Goal: Task Accomplishment & Management: Complete application form

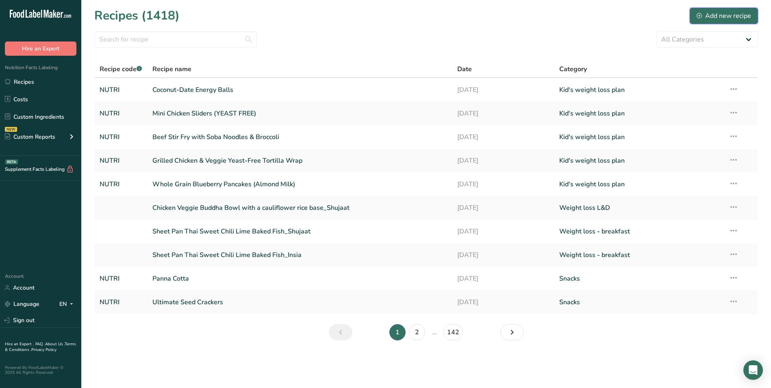
click at [720, 19] on div "Add new recipe" at bounding box center [724, 16] width 54 height 10
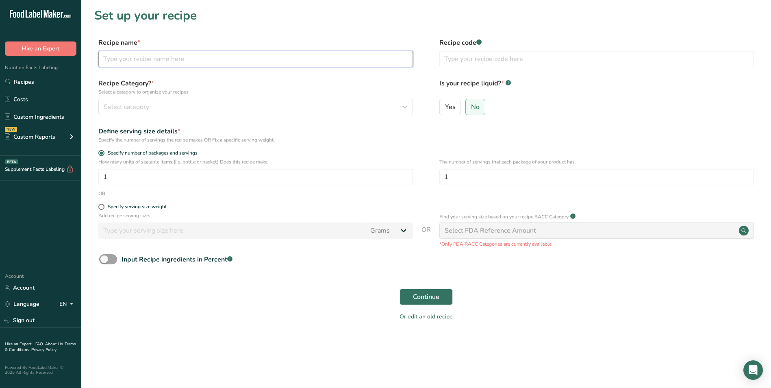
click at [132, 57] on input "text" at bounding box center [255, 59] width 315 height 16
type input "W"
type input "Chicken and Veggies Quesadilla"
click at [458, 53] on input "text" at bounding box center [596, 59] width 315 height 16
type input "NUTRI"
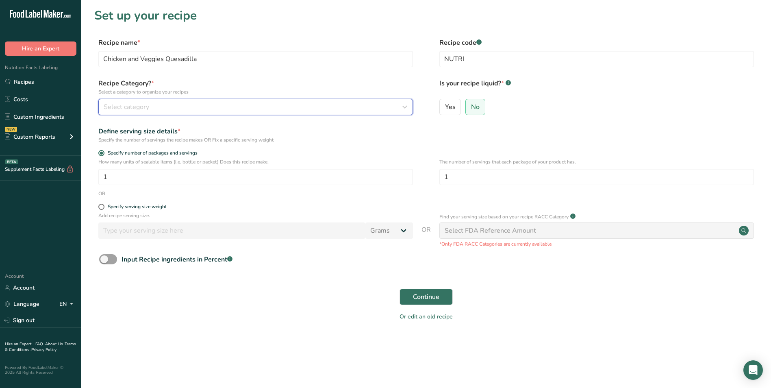
click at [402, 107] on icon "button" at bounding box center [405, 107] width 10 height 15
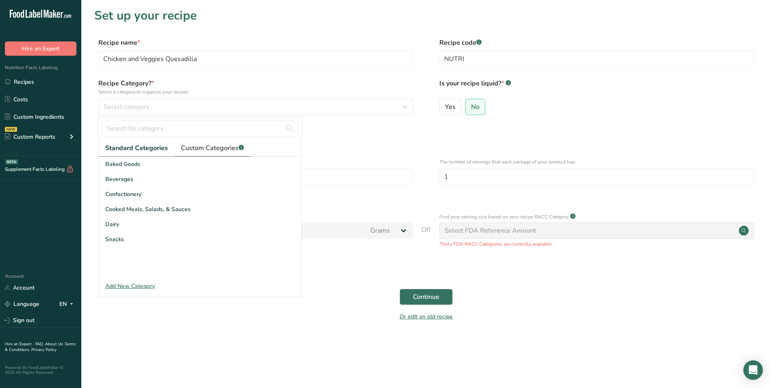
click at [226, 151] on span "Custom Categories .a-a{fill:#347362;}.b-a{fill:#fff;}" at bounding box center [212, 148] width 63 height 10
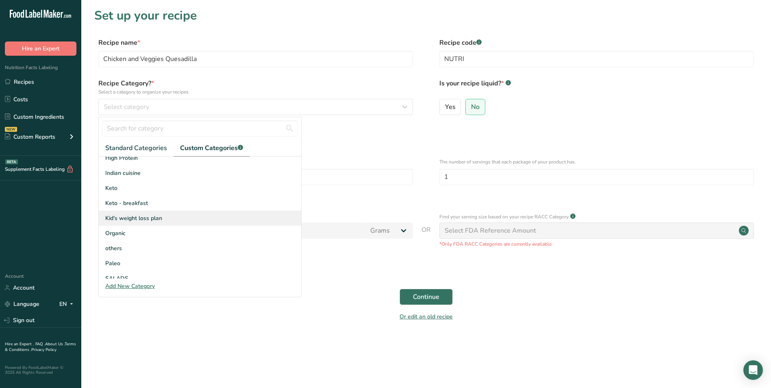
click at [148, 215] on span "Kid's weight loss plan" at bounding box center [133, 218] width 57 height 9
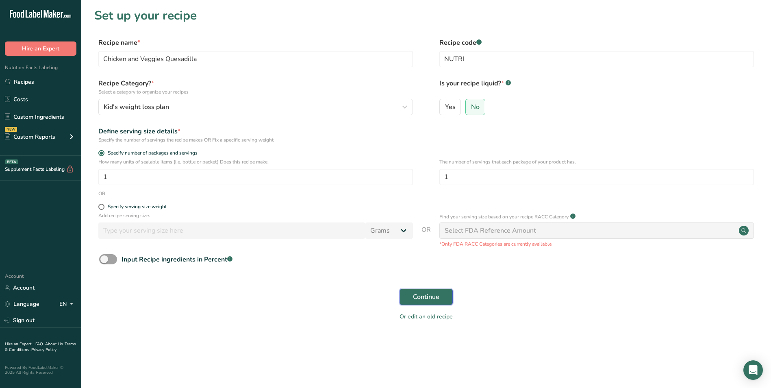
click at [433, 299] on span "Continue" at bounding box center [426, 297] width 26 height 10
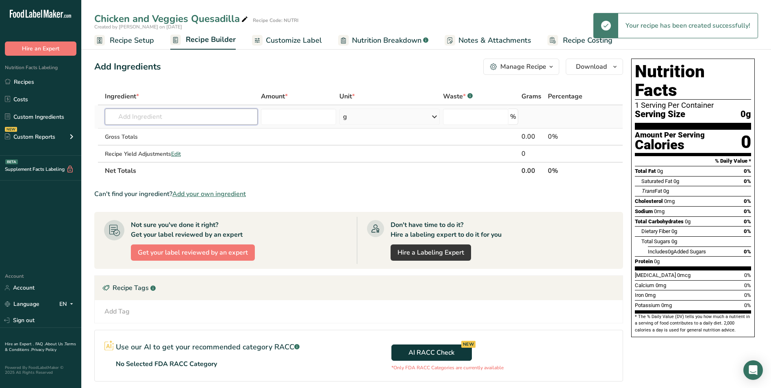
click at [227, 117] on input "text" at bounding box center [181, 117] width 153 height 16
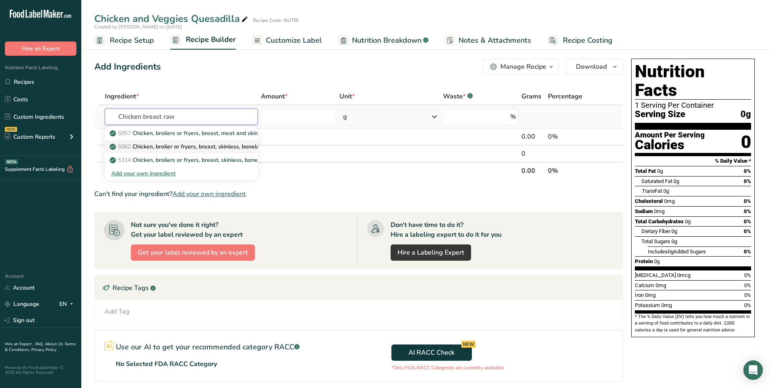
type input "Chicken breast raw"
click at [224, 146] on p "5062 Chicken, broiler or fryers, breast, skinless, boneless, meat only, raw" at bounding box center [209, 146] width 196 height 9
type input "Chicken, broiler or fryers, breast, skinless, boneless, meat only, raw"
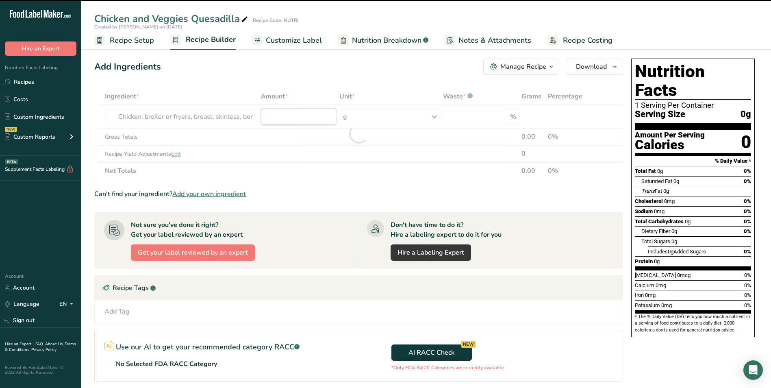
type input "0"
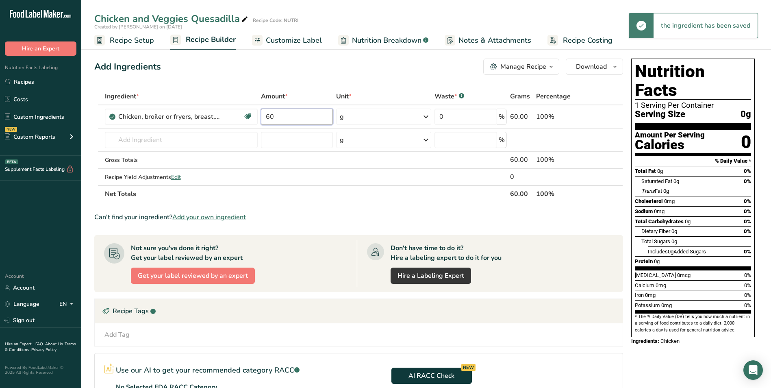
type input "6"
type input "80"
type input "r"
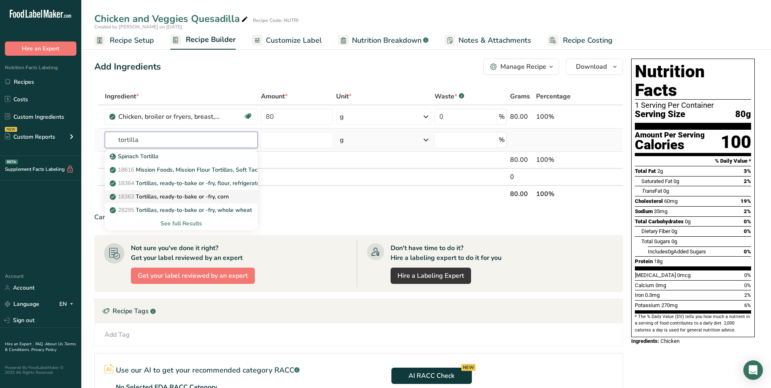
type input "tortilla"
click at [216, 197] on p "18363 Tortillas, ready-to-bake or -fry, corn" at bounding box center [169, 196] width 117 height 9
type input "Tortillas, ready-to-bake or -fry, corn"
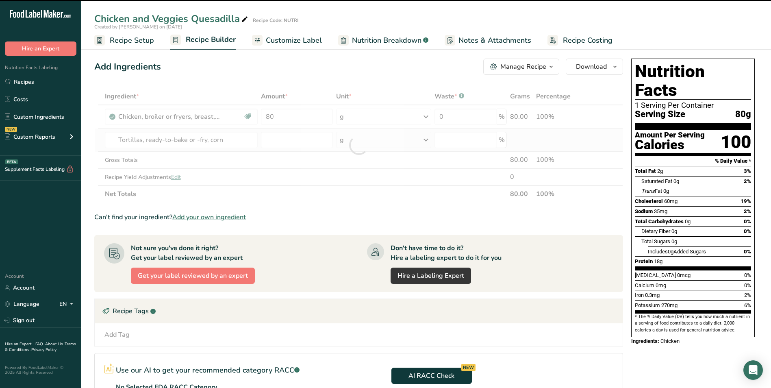
type input "0"
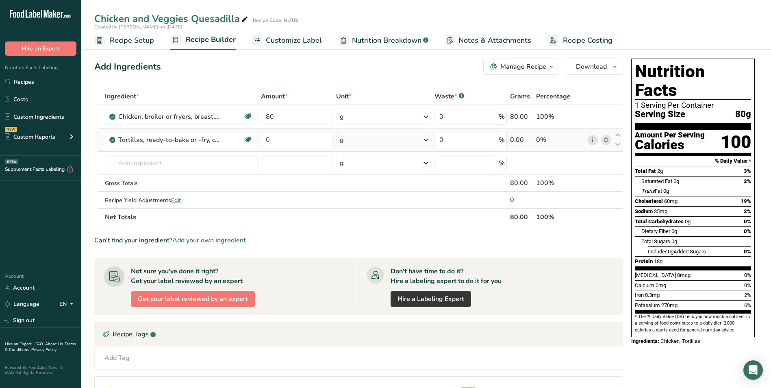
click at [352, 136] on div "Ingredient * Amount * Unit * Waste * .a-a{fill:#347362;}.b-a{fill:#fff;} Grams …" at bounding box center [358, 157] width 529 height 138
click at [358, 145] on div "g" at bounding box center [384, 140] width 96 height 16
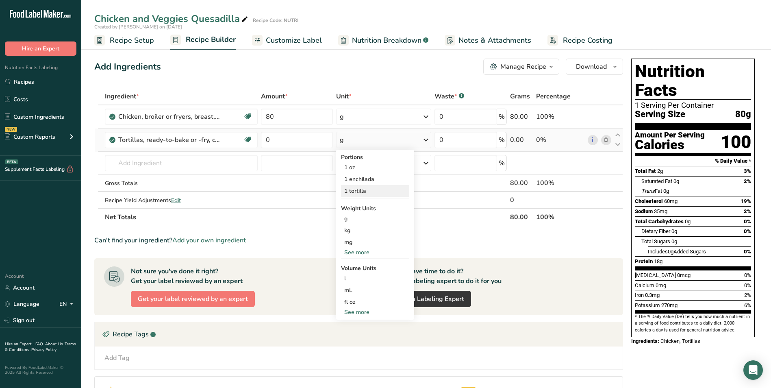
click at [363, 189] on div "1 tortilla" at bounding box center [375, 191] width 68 height 12
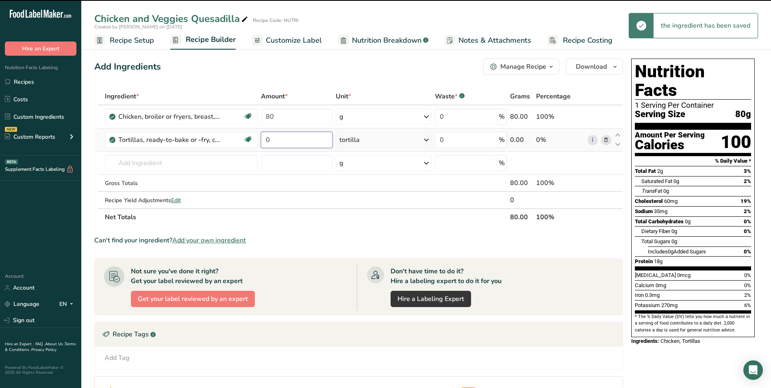
click at [283, 142] on input "0" at bounding box center [297, 140] width 72 height 16
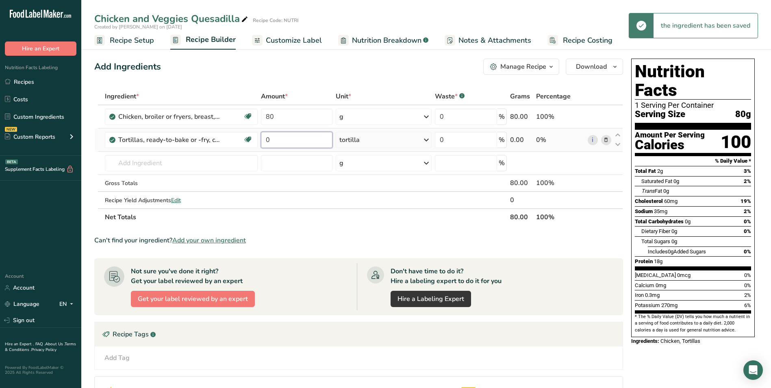
click at [283, 142] on input "0" at bounding box center [297, 140] width 72 height 16
type input "1"
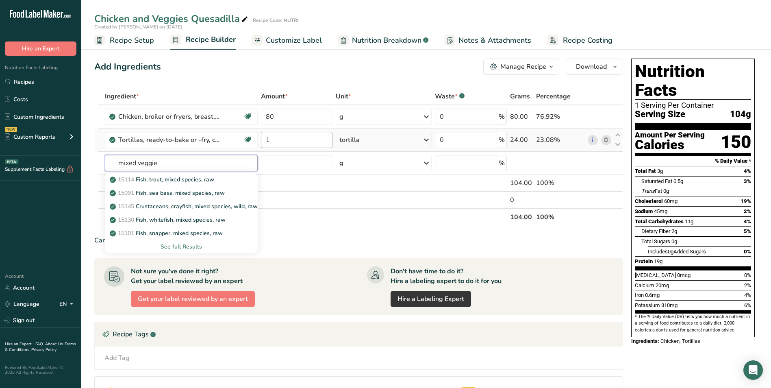
type input "mixed veggies"
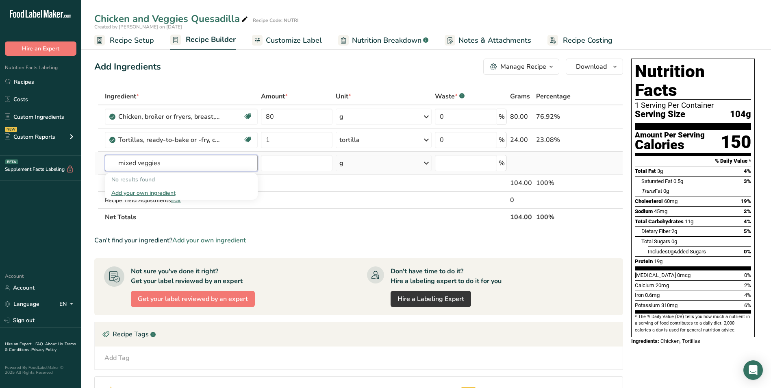
click at [146, 160] on input "mixed veggies" at bounding box center [181, 163] width 153 height 16
type input "a"
type input "bell pepp"
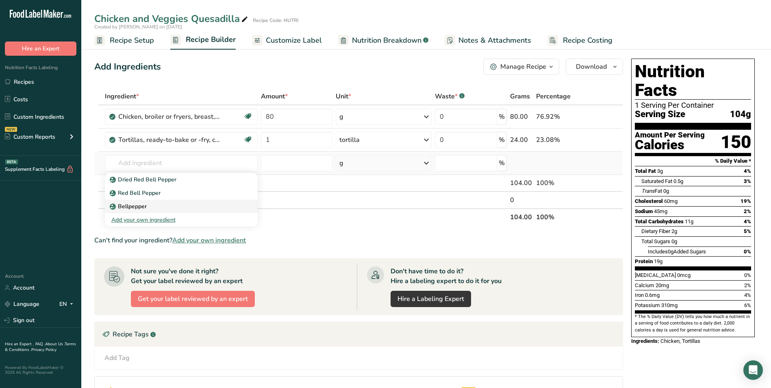
click at [133, 206] on p "Bellpepper" at bounding box center [128, 206] width 35 height 9
type input "Bellpepper"
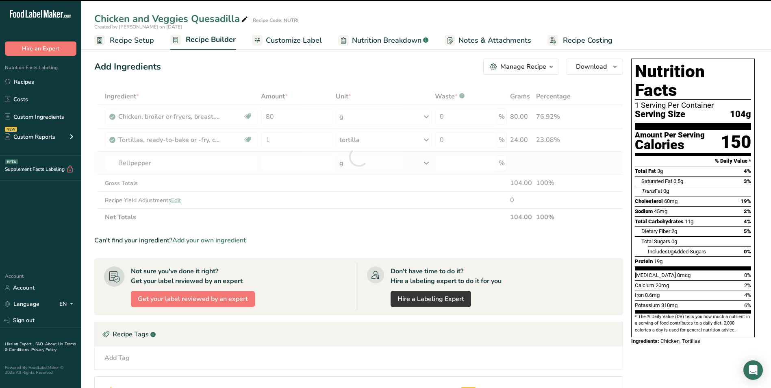
type input "0"
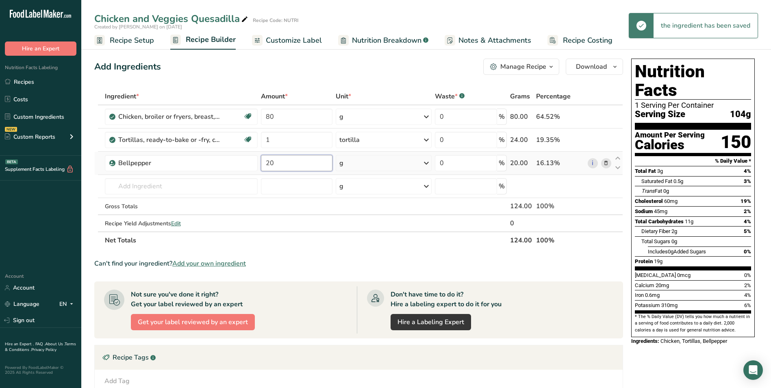
type input "20"
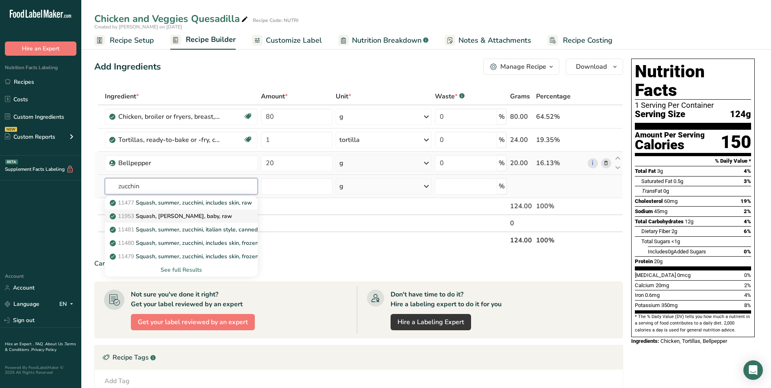
type input "zucchin"
click at [163, 211] on link "11953 Squash, zucchini, baby, raw" at bounding box center [181, 215] width 153 height 13
type input "Squash, zucchini, baby, raw"
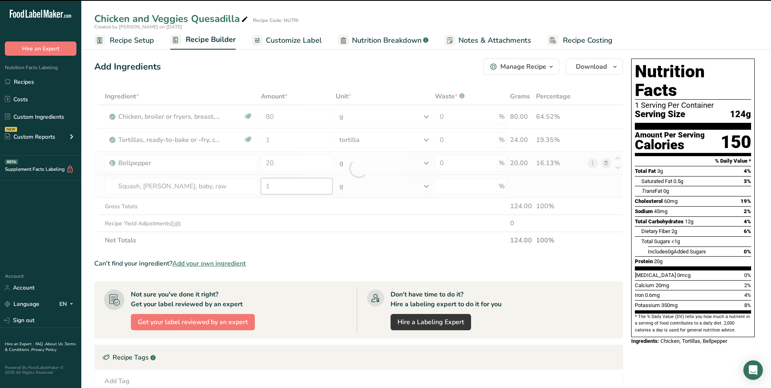
type input "0"
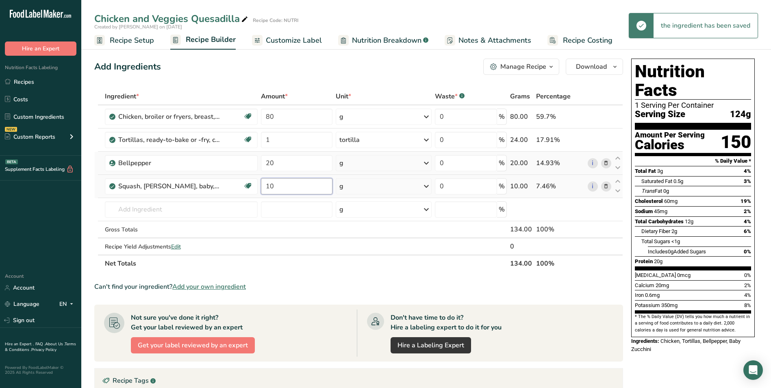
type input "10"
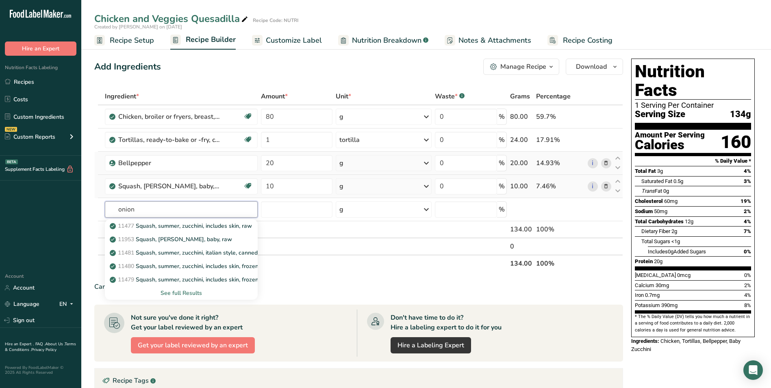
type input "onion"
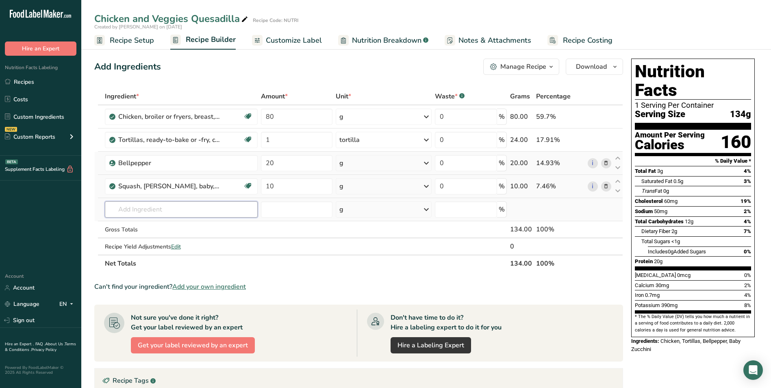
click at [164, 213] on input "text" at bounding box center [181, 209] width 153 height 16
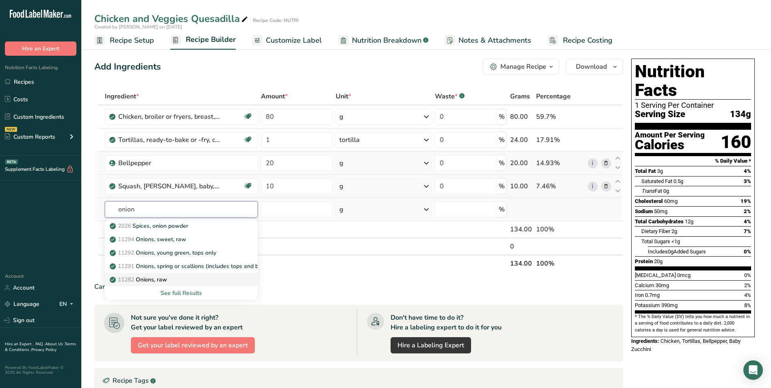
type input "onion"
click at [171, 276] on div "11282 Onions, raw" at bounding box center [174, 279] width 127 height 9
type input "Onions, raw"
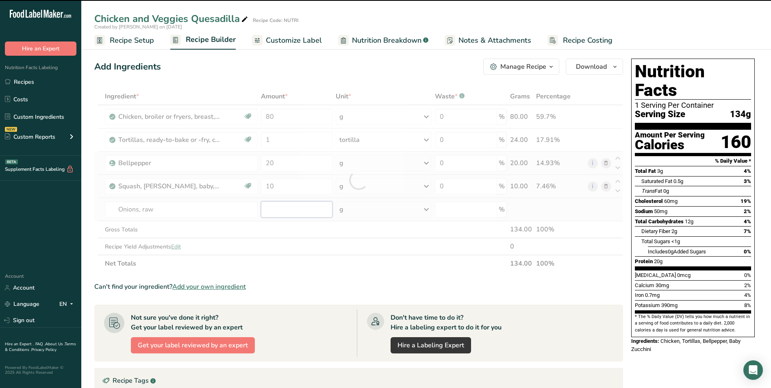
type input "0"
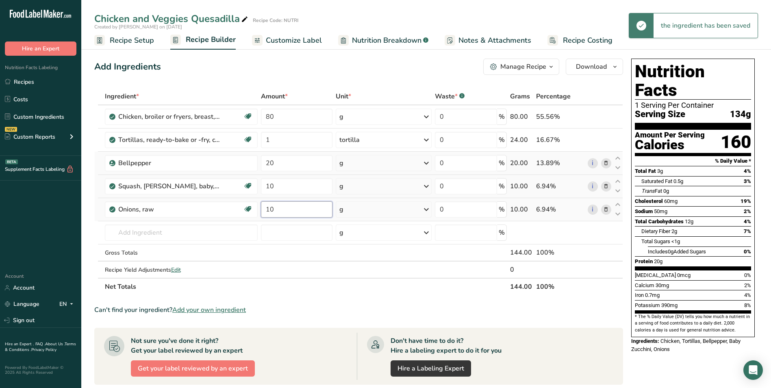
type input "10"
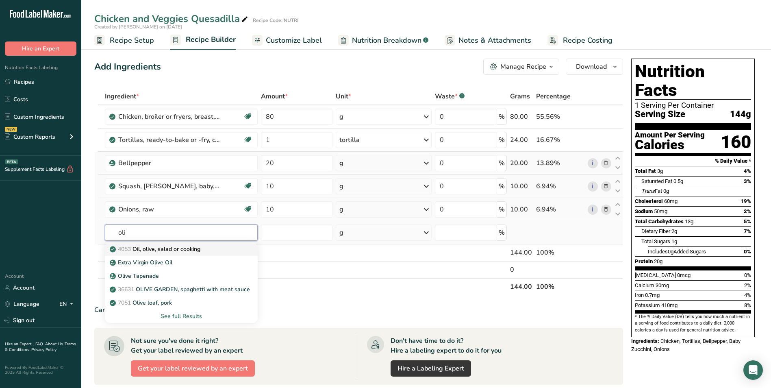
type input "oli"
click at [172, 253] on link "4053 Oil, olive, salad or cooking" at bounding box center [181, 248] width 153 height 13
type input "Oil, olive, salad or cooking"
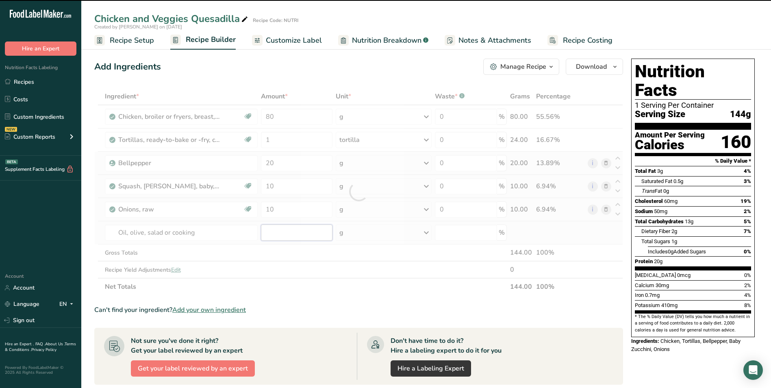
type input "0"
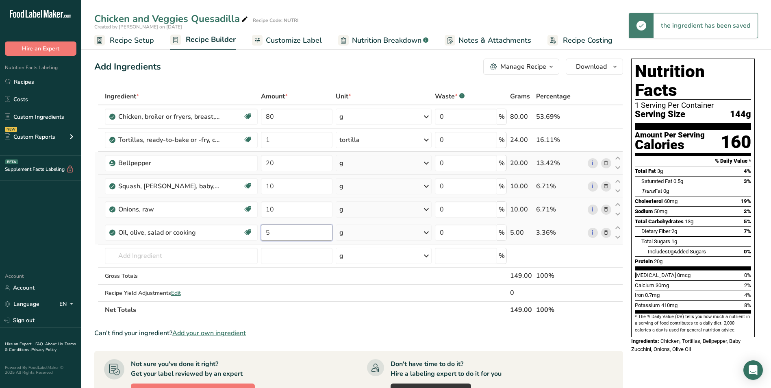
type input "5"
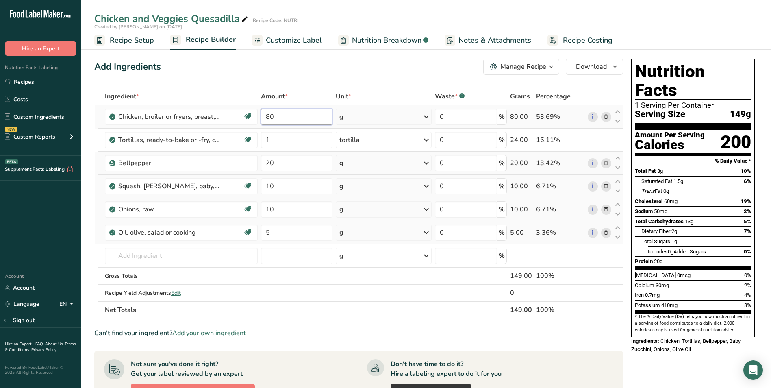
click at [263, 113] on input "80" at bounding box center [297, 117] width 72 height 16
type input "100"
type input "2"
click at [268, 114] on input "100" at bounding box center [297, 117] width 72 height 16
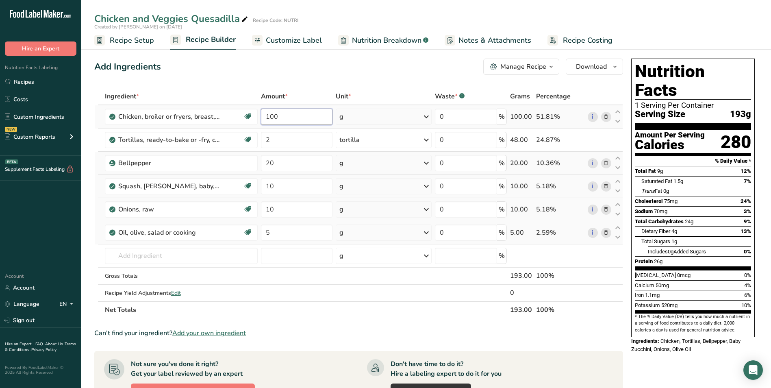
click at [268, 114] on input "100" at bounding box center [297, 117] width 72 height 16
type input "120"
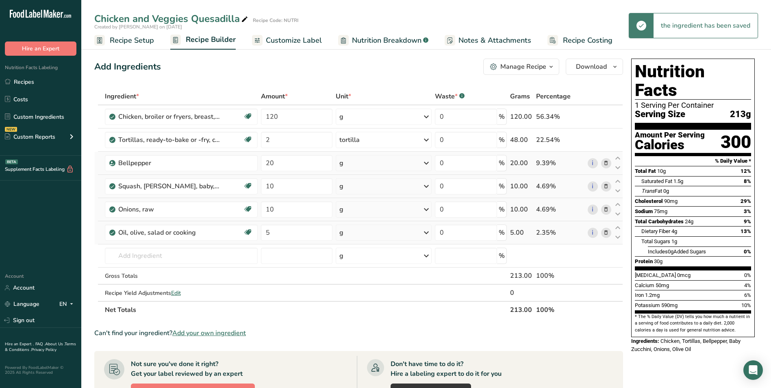
click at [270, 37] on span "Customize Label" at bounding box center [294, 40] width 56 height 11
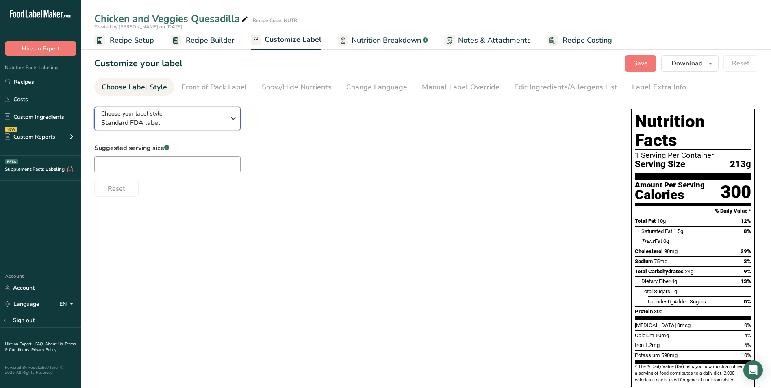
click at [195, 115] on div "Choose your label style Standard FDA label" at bounding box center [163, 118] width 124 height 18
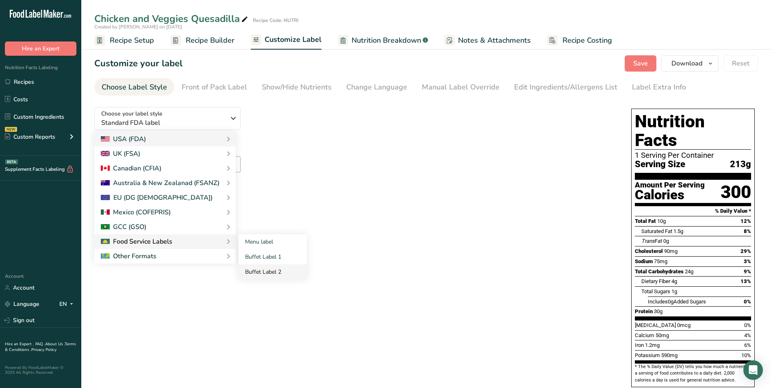
click at [260, 267] on link "Buffet Label 2" at bounding box center [273, 271] width 68 height 15
checkbox input "false"
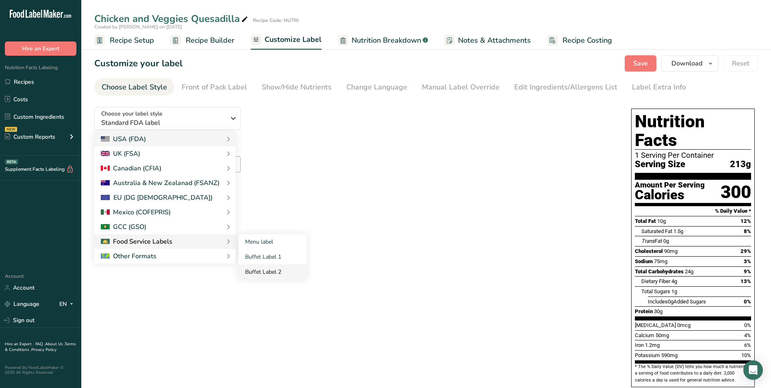
checkbox input "false"
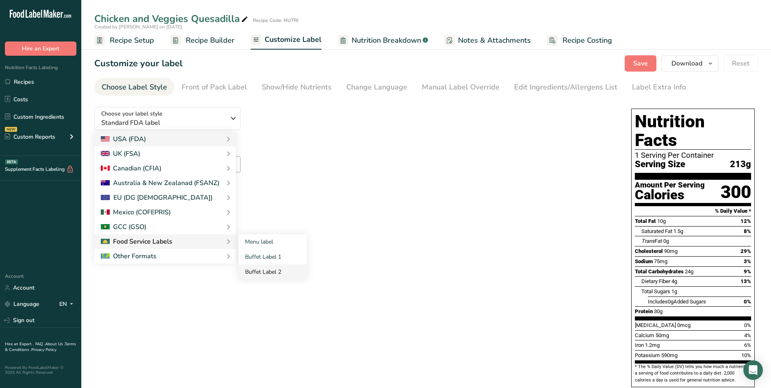
checkbox input "false"
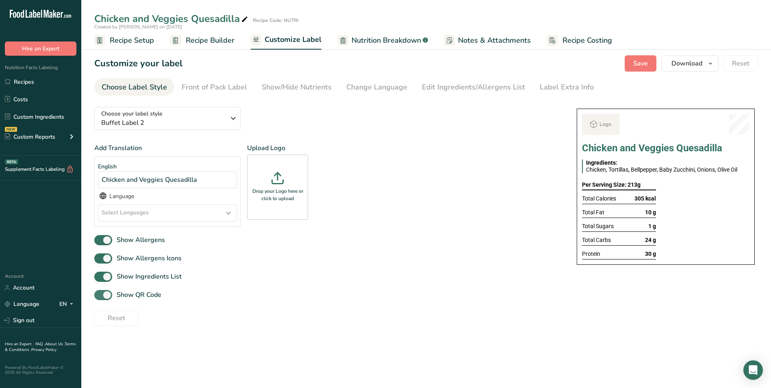
click at [153, 294] on span "Show QR Code" at bounding box center [136, 295] width 49 height 10
click at [100, 294] on input "Show QR Code" at bounding box center [96, 294] width 5 height 5
checkbox input "false"
click at [292, 93] on link "Show/Hide Nutrients" at bounding box center [297, 87] width 70 height 18
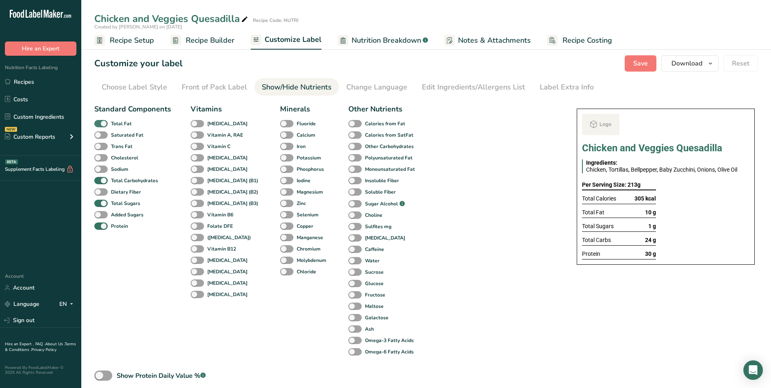
click at [124, 123] on b "Total Fat" at bounding box center [121, 123] width 21 height 7
click at [100, 123] on input "Total Fat" at bounding box center [96, 123] width 5 height 5
checkbox input "false"
click at [122, 201] on b "Total Sugars" at bounding box center [125, 203] width 29 height 7
click at [100, 201] on input "Total Sugars" at bounding box center [96, 202] width 5 height 5
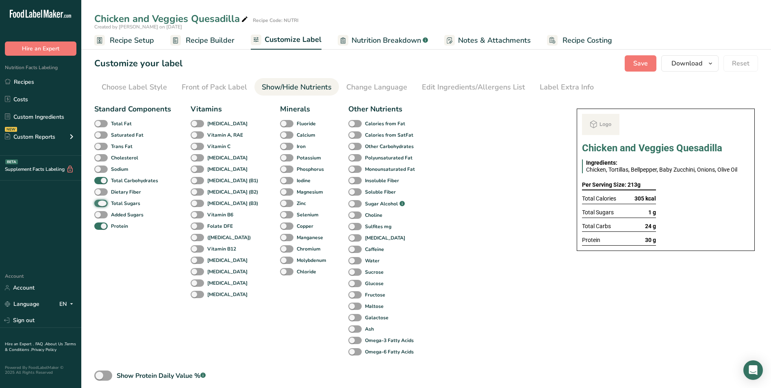
checkbox input "false"
click at [558, 88] on div "Label Extra Info" at bounding box center [567, 87] width 54 height 11
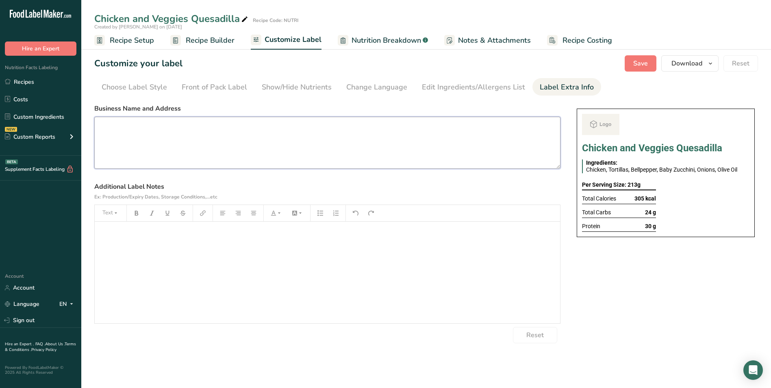
click at [148, 123] on textarea at bounding box center [327, 143] width 466 height 52
paste textarea "BREAKFAST Use By: 29/08/2025 Storage: Keep refrigerated below 5 °C Heating: Reh…"
click at [131, 124] on textarea "BREAKFAST Use By: 29/08/2025 Storage: Keep refrigerated below 5 °C Heating: Reh…" at bounding box center [327, 143] width 466 height 52
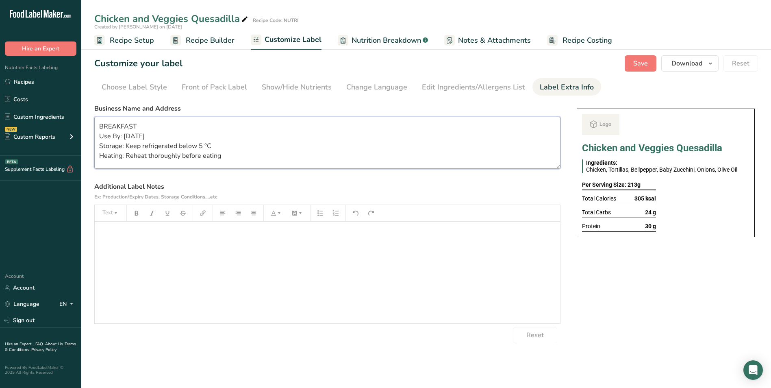
click at [263, 138] on textarea "BREAKFAST Use By: 29/08/2025 Storage: Keep refrigerated below 5 °C Heating: Reh…" at bounding box center [327, 143] width 466 height 52
click at [124, 134] on textarea "BREAKFAST Use By: 29/08/2025 Storage: Keep refrigerated below 5 °C Heating: Reh…" at bounding box center [327, 143] width 466 height 52
click at [140, 133] on textarea "BREAKFAST Use By: 03/08/2025 Storage: Keep refrigerated below 5 °C Heating: Reh…" at bounding box center [327, 143] width 466 height 52
click at [221, 133] on textarea "BREAKFAST Use By: [DATE] Storage: Keep refrigerated below 5 °C Heating: Reheat …" at bounding box center [327, 143] width 466 height 52
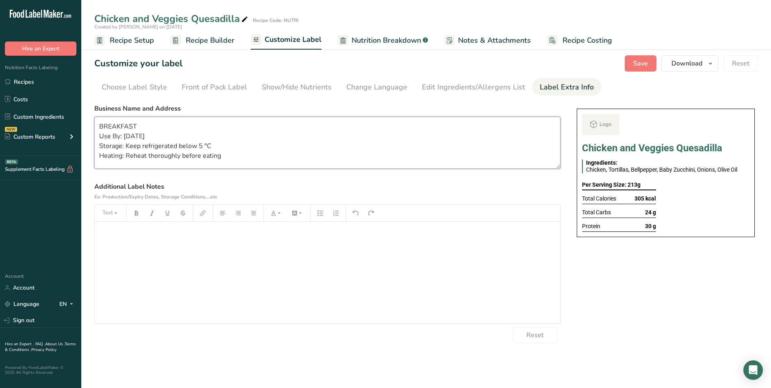
click at [293, 137] on textarea "BREAKFAST Use By: [DATE] Storage: Keep refrigerated below 5 °C Heating: Reheat …" at bounding box center [327, 143] width 466 height 52
paste textarea "8"
click at [294, 137] on textarea "BREAKFAST Use By: [DATE] Storage: Keep refrigerated below 5 °C Heating: Reheat …" at bounding box center [327, 143] width 466 height 52
type textarea "BREAKFAST Use By: 29/08/2025 Storage: Keep refrigerated below 5 °C Heating: Reh…"
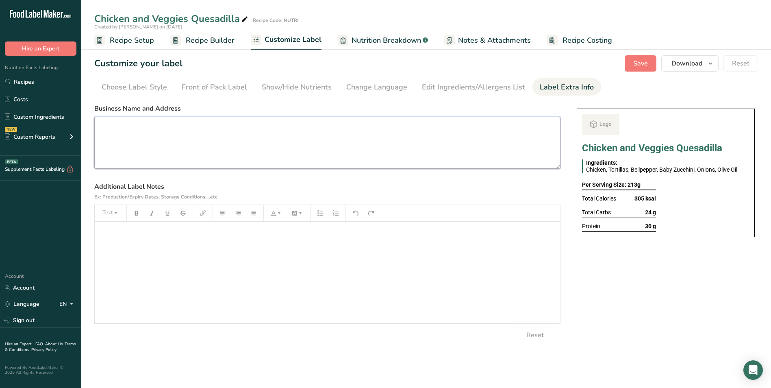
paste textarea "BREAKFAST Use By: [DATE] Storage: Keep refrigerated below 5 °C Heating: Reheat …"
click at [642, 66] on span "Save" at bounding box center [640, 64] width 15 height 10
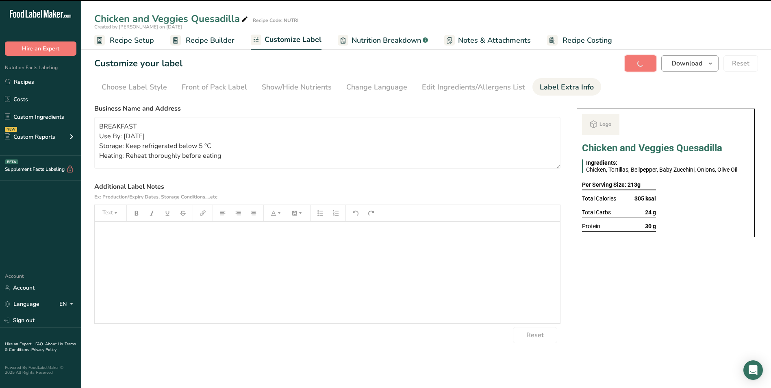
type textarea "BREAKFAST Use By: [DATE] Storage: Keep refrigerated below 5 °C Heating: Reheat …"
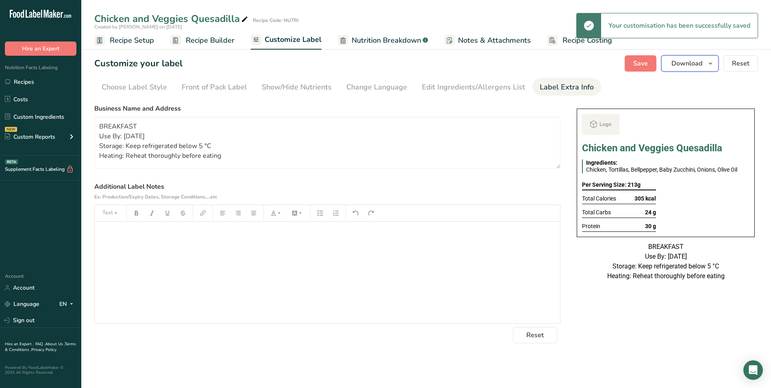
click at [694, 65] on span "Download" at bounding box center [687, 64] width 31 height 10
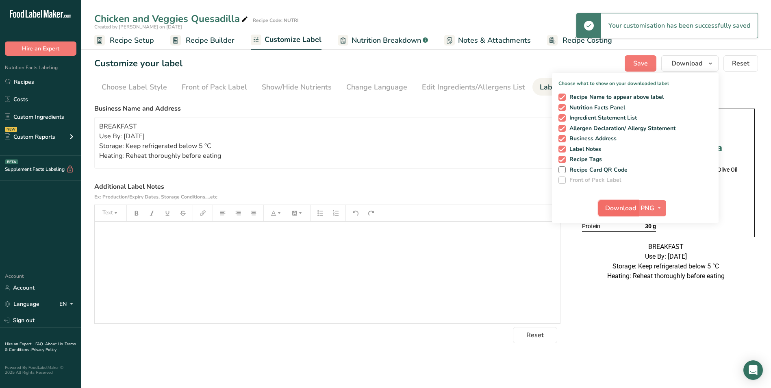
click at [628, 212] on span "Download" at bounding box center [620, 208] width 31 height 10
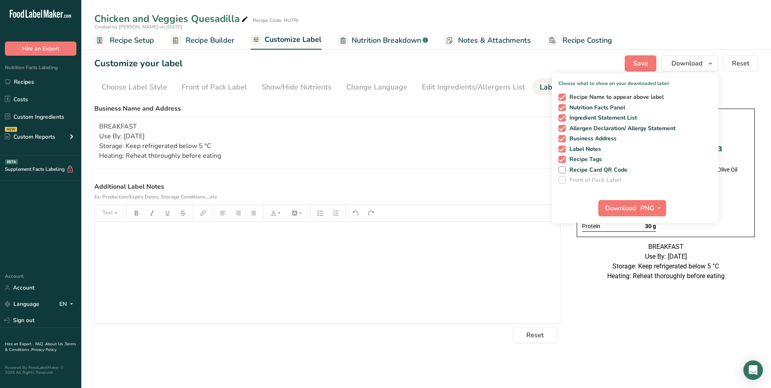
click at [565, 97] on span at bounding box center [562, 97] width 7 height 7
click at [564, 97] on input "Recipe Name to appear above label" at bounding box center [561, 96] width 5 height 5
checkbox input "false"
click at [623, 205] on span "Download" at bounding box center [620, 208] width 31 height 10
click at [20, 79] on link "Recipes" at bounding box center [40, 81] width 81 height 15
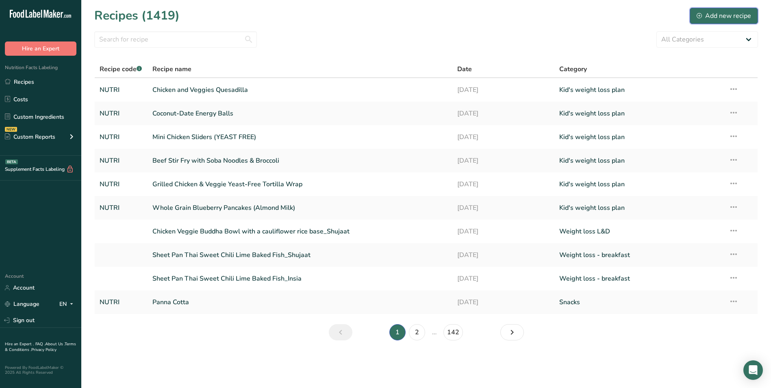
click at [746, 13] on div "Add new recipe" at bounding box center [724, 16] width 54 height 10
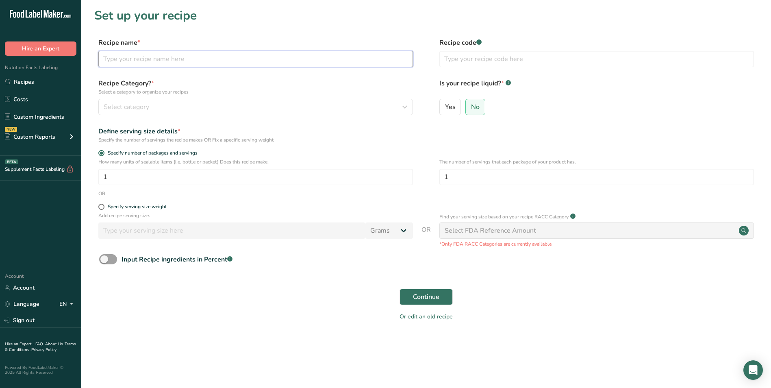
click at [174, 63] on input "text" at bounding box center [255, 59] width 315 height 16
type input "Thai Rice Noodles with Chicken Satay"
type input "NUTRI"
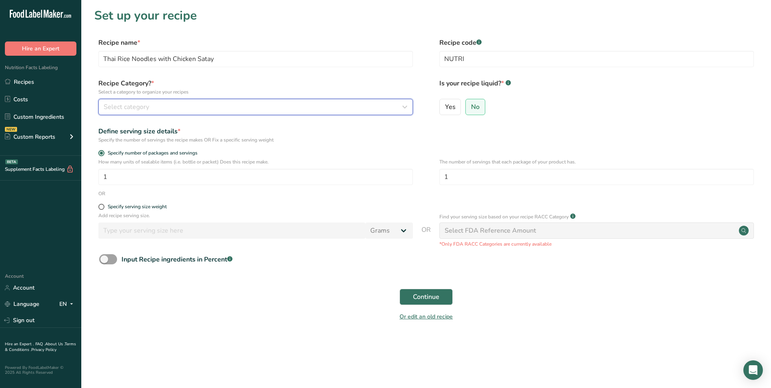
click at [124, 105] on span "Select category" at bounding box center [127, 107] width 46 height 10
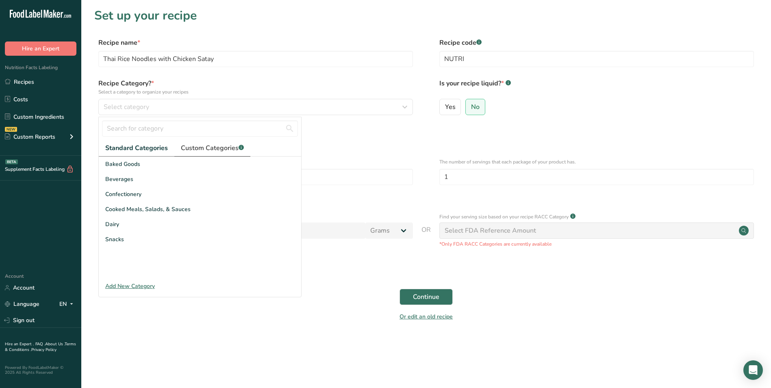
click at [215, 141] on link "Custom Categories .a-a{fill:#347362;}.b-a{fill:#fff;}" at bounding box center [212, 148] width 76 height 17
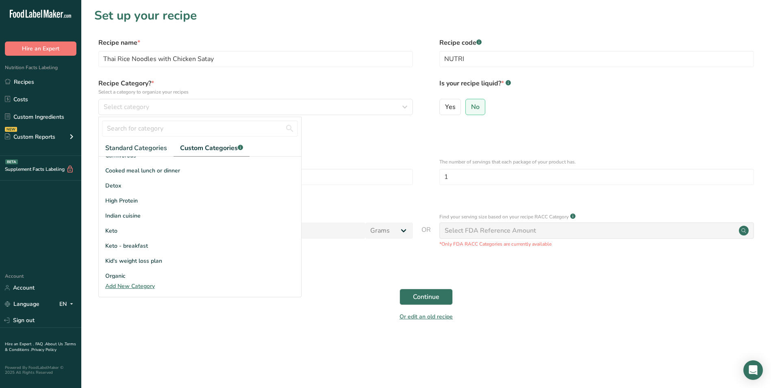
scroll to position [81, 0]
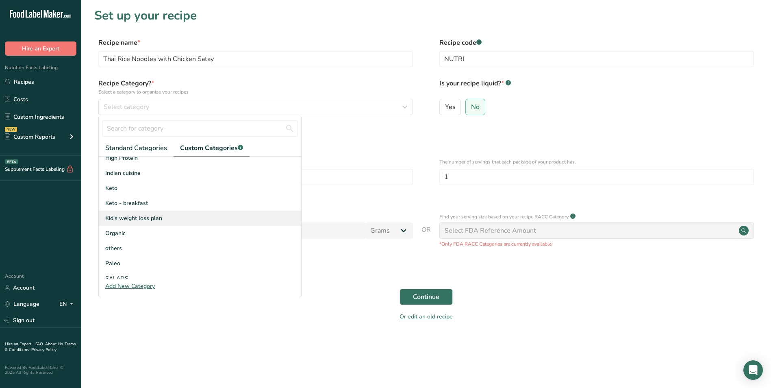
click at [135, 223] on div "Kid's weight loss plan" at bounding box center [200, 218] width 202 height 15
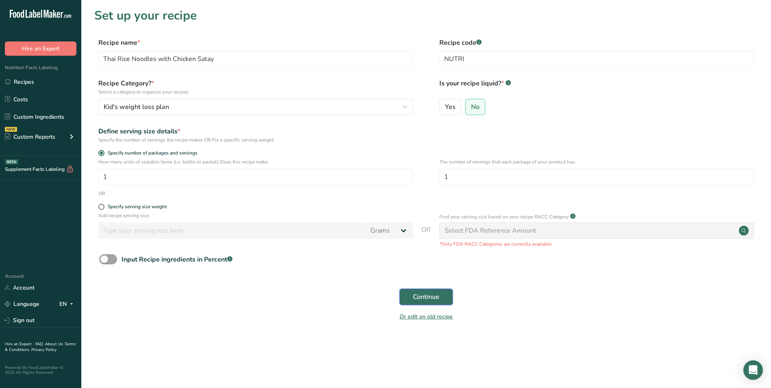
click at [426, 292] on span "Continue" at bounding box center [426, 297] width 26 height 10
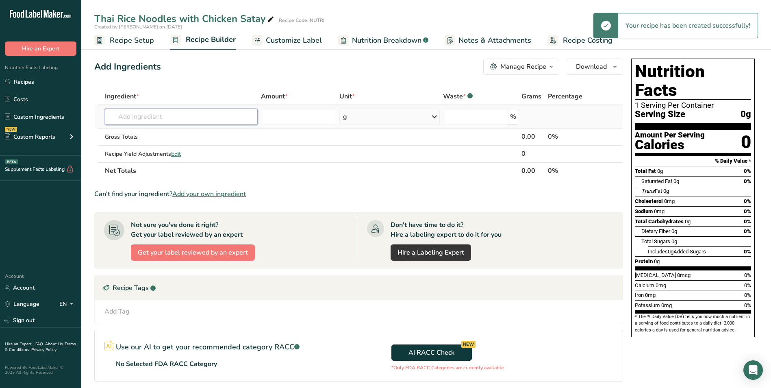
click at [184, 109] on input "text" at bounding box center [181, 117] width 153 height 16
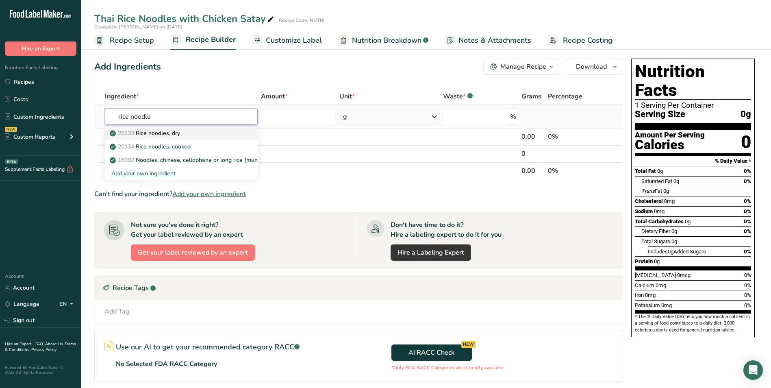
type input "rice noodle"
click at [187, 138] on link "20133 Rice noodles, dry" at bounding box center [181, 132] width 153 height 13
type input "Rice noodles, dry"
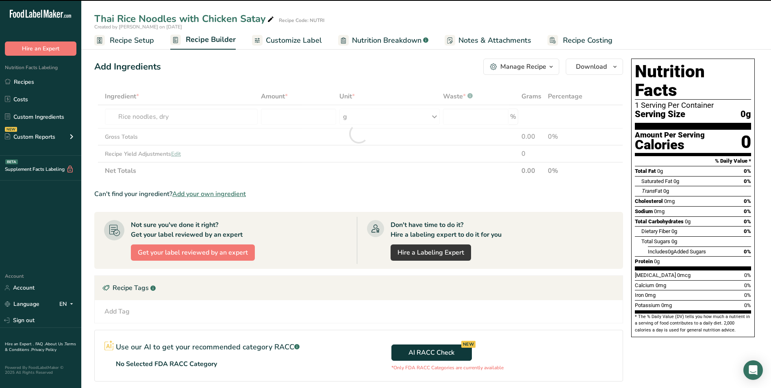
type input "0"
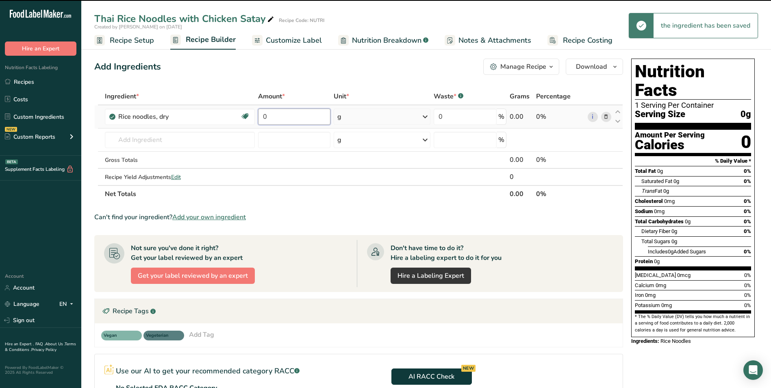
click at [283, 117] on input "0" at bounding box center [294, 117] width 73 height 16
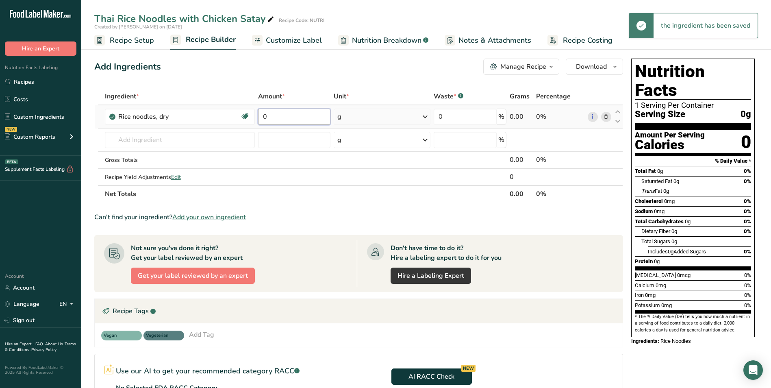
click at [283, 117] on input "0" at bounding box center [294, 117] width 73 height 16
type input "60"
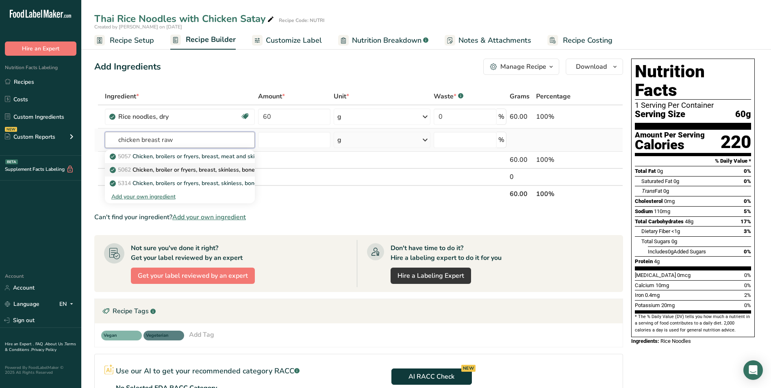
type input "chicken breast raw"
click at [208, 169] on p "5062 Chicken, broiler or fryers, breast, skinless, boneless, meat only, raw" at bounding box center [209, 169] width 196 height 9
type input "Chicken, broiler or fryers, breast, skinless, boneless, meat only, raw"
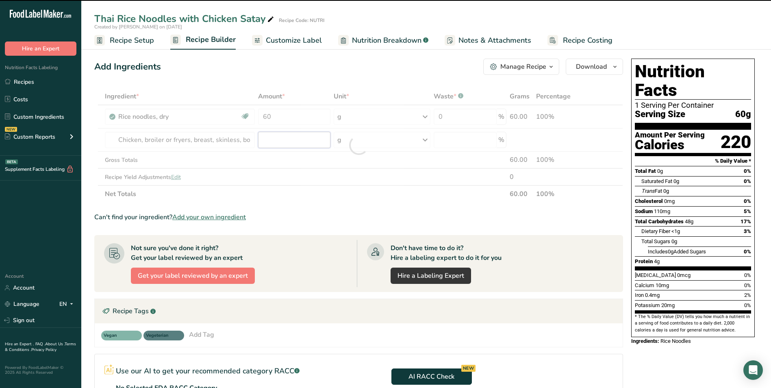
type input "0"
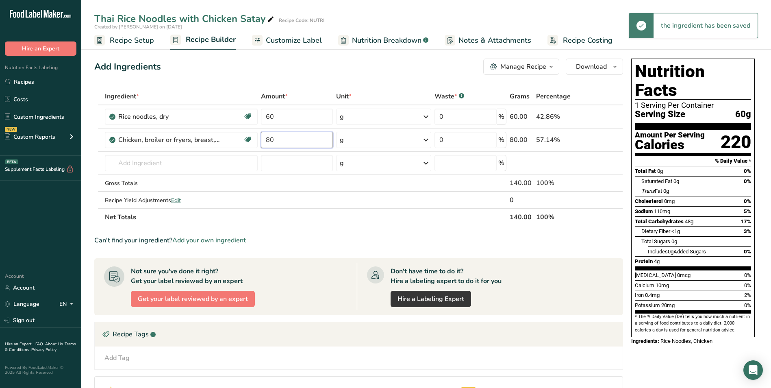
type input "80"
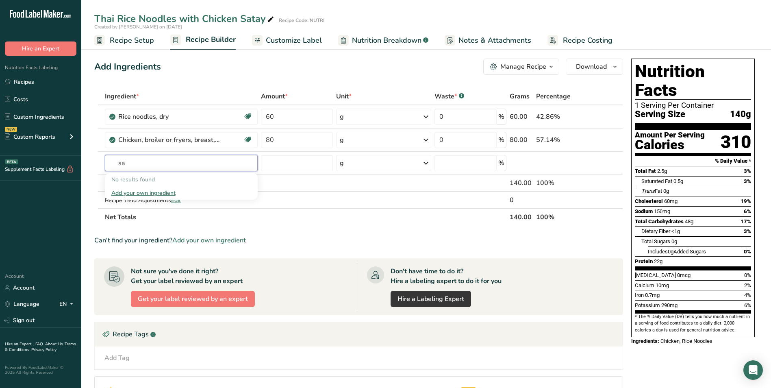
type input "s"
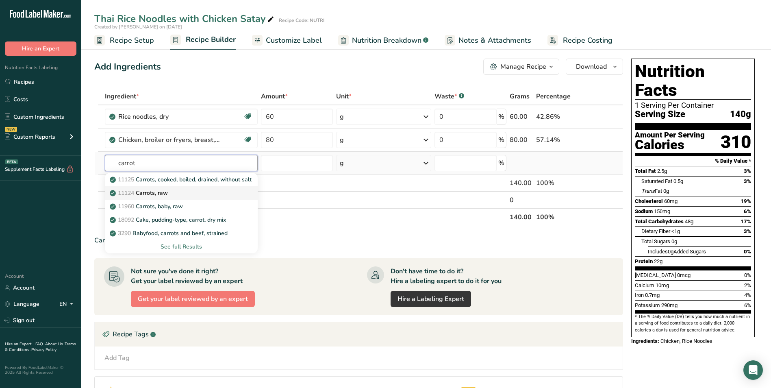
type input "carrot"
click at [172, 196] on div "11124 [GEOGRAPHIC_DATA], raw" at bounding box center [174, 193] width 127 height 9
type input "Carrots, raw"
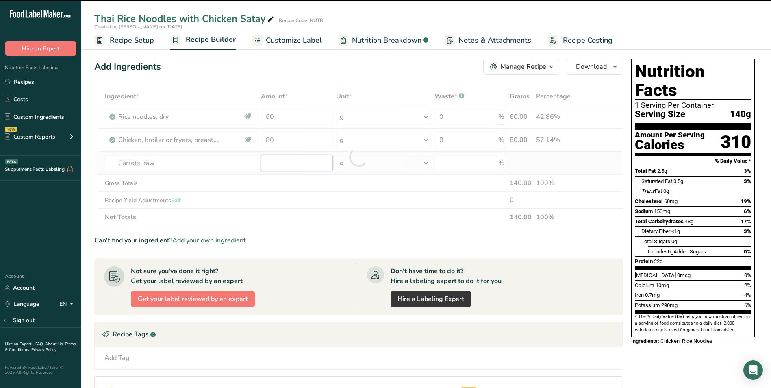
type input "0"
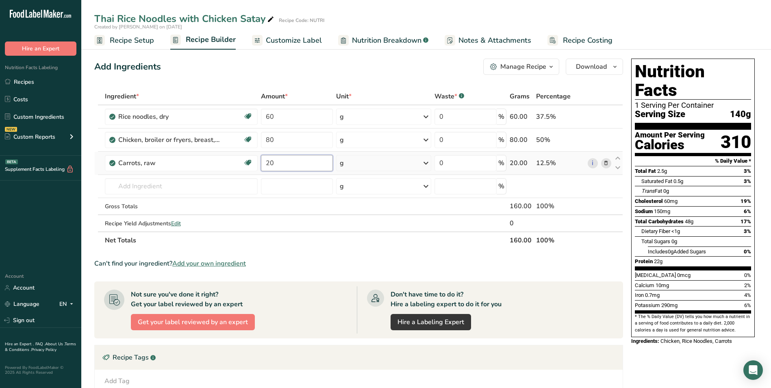
type input "20"
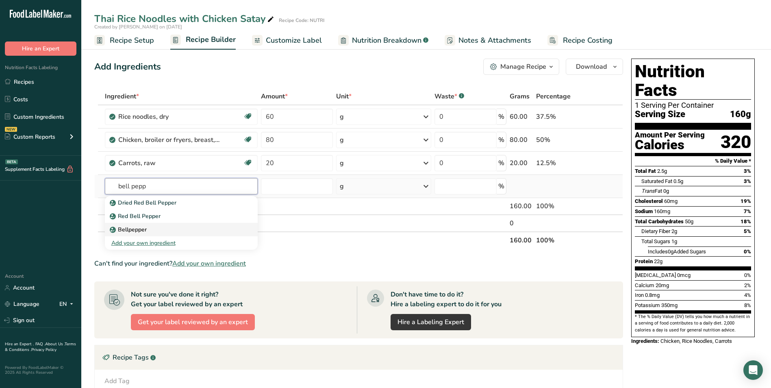
type input "bell pepp"
click at [143, 232] on p "Bellpepper" at bounding box center [128, 229] width 35 height 9
type input "Bellpepper"
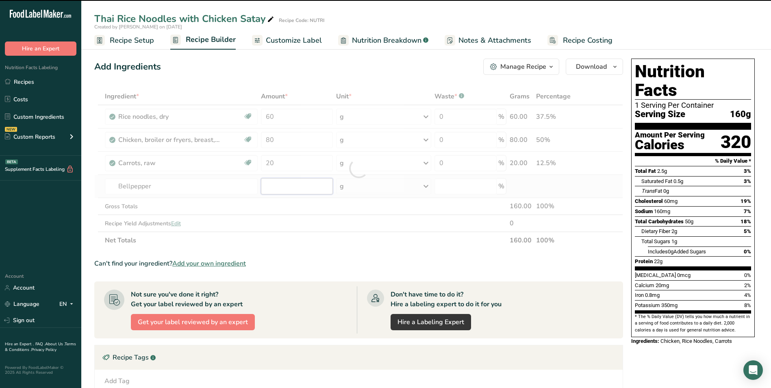
type input "0"
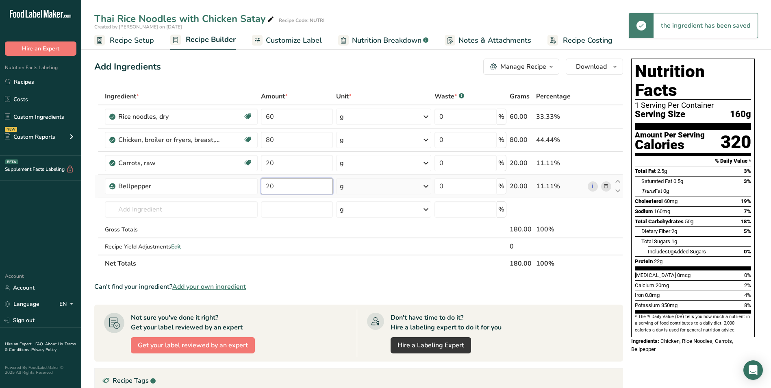
type input "20"
type input "c"
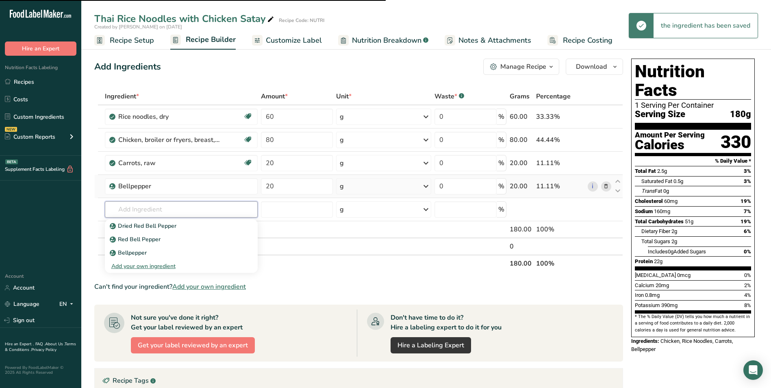
type input "u"
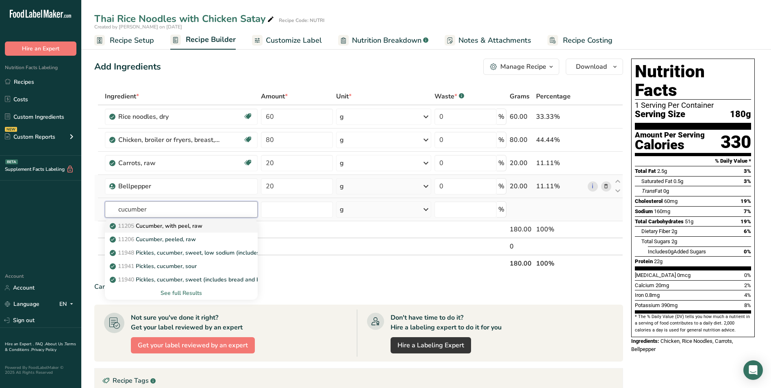
type input "cucumber"
click at [186, 227] on p "11205 Cucumber, with peel, raw" at bounding box center [156, 226] width 91 height 9
type input "Cucumber, with peel, raw"
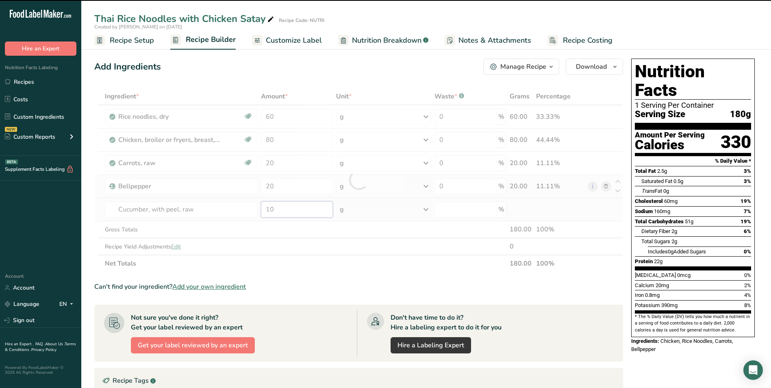
type input "0"
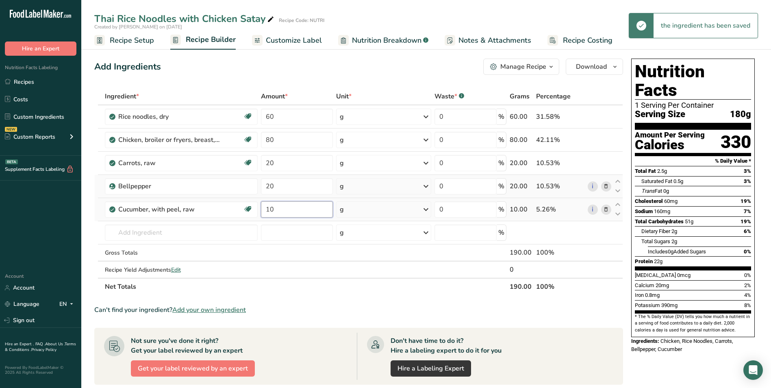
type input "10"
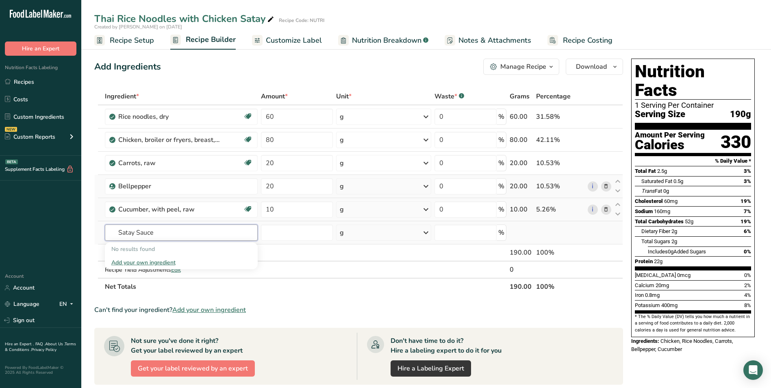
type input "Satay Sauce"
click at [139, 261] on div "Add your own ingredient" at bounding box center [181, 262] width 140 height 9
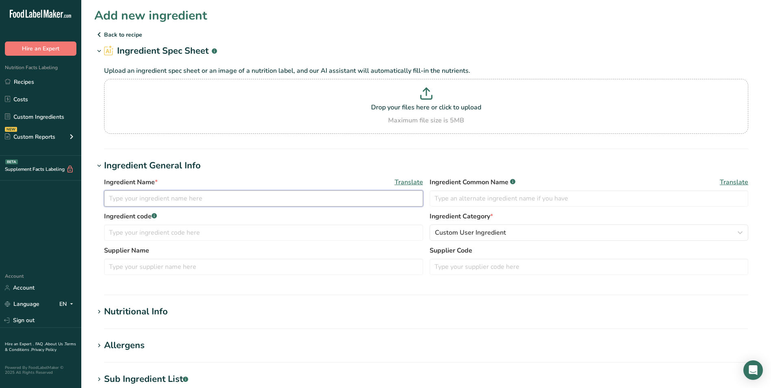
click at [142, 196] on input "text" at bounding box center [263, 198] width 319 height 16
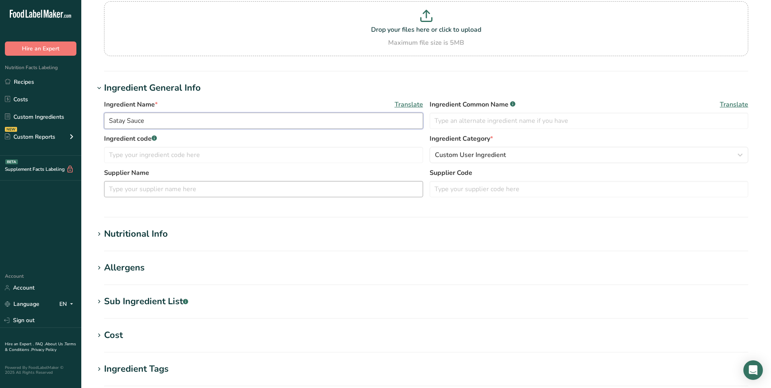
scroll to position [81, 0]
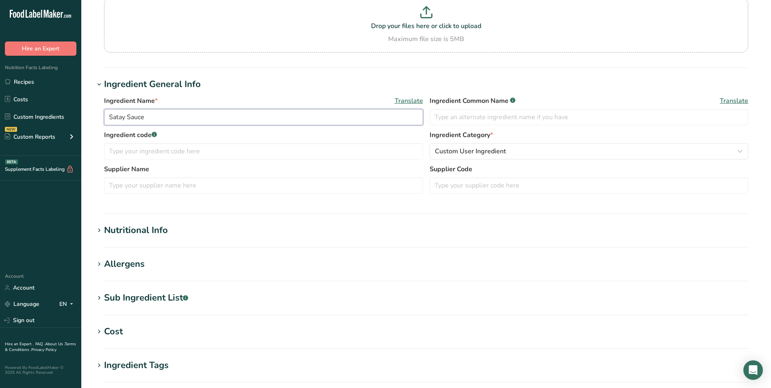
type input "Satay Sauce"
click at [153, 232] on div "Nutritional Info" at bounding box center [136, 230] width 64 height 13
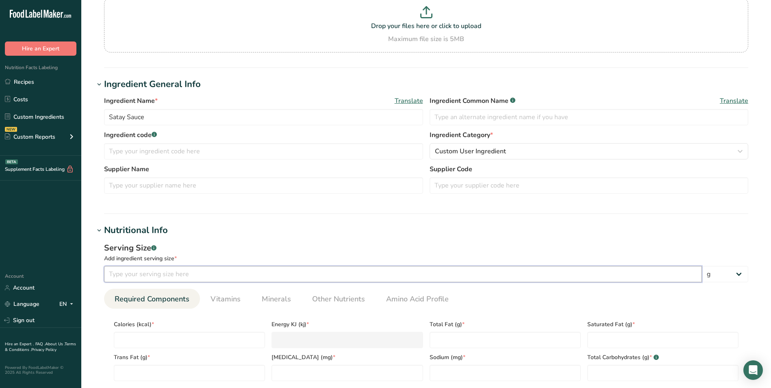
click at [135, 269] on input "number" at bounding box center [403, 274] width 598 height 16
type input "100"
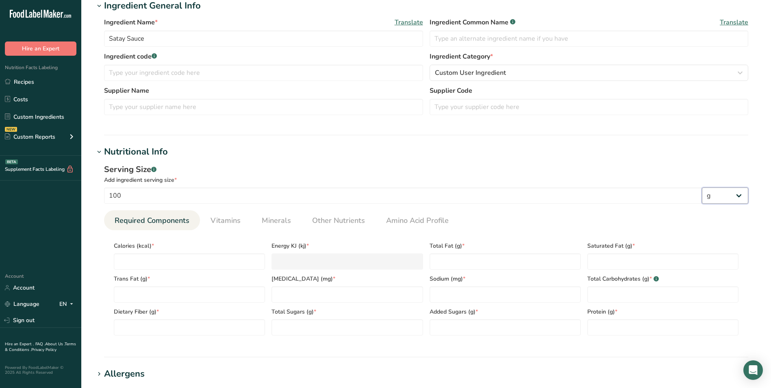
scroll to position [203, 0]
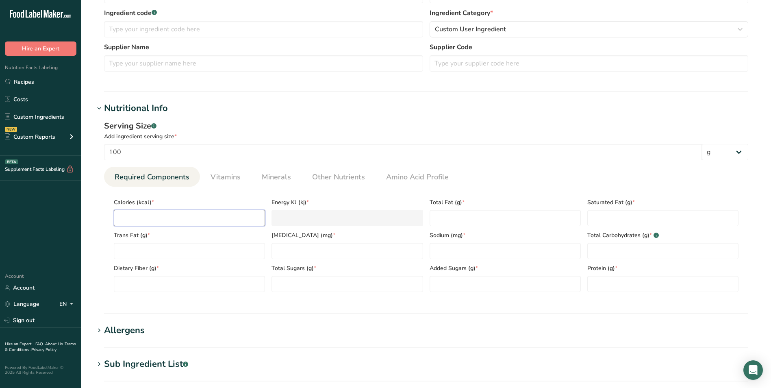
click at [137, 217] on input "number" at bounding box center [189, 218] width 151 height 16
type input "5"
type KJ "20.9"
type input "59"
type KJ "246.9"
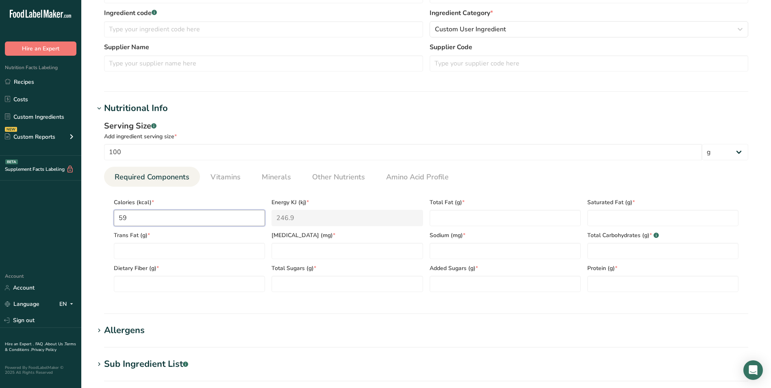
type input "595"
type KJ "2489.5"
type input "595"
click at [604, 285] on input "number" at bounding box center [662, 284] width 151 height 16
type input "17"
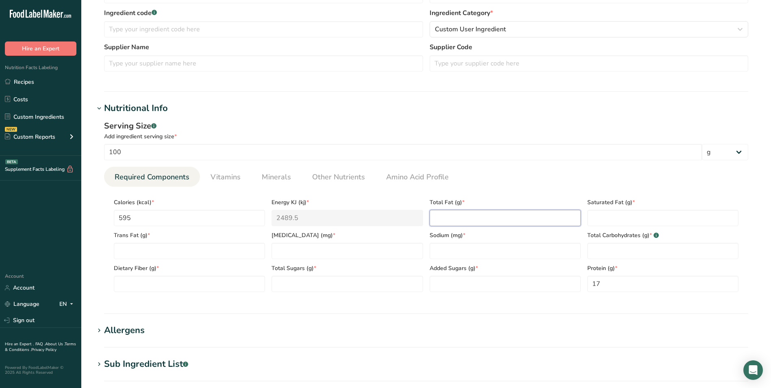
click at [488, 224] on Fat "number" at bounding box center [505, 218] width 151 height 16
type Fat "51"
click at [608, 214] on Fat "number" at bounding box center [662, 218] width 151 height 16
type Fat "9"
click at [155, 252] on Fat "number" at bounding box center [189, 251] width 151 height 16
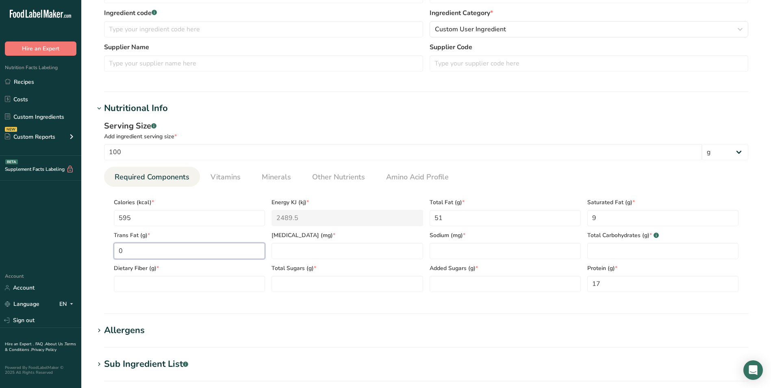
type Fat "0"
type input "0"
type input "930"
type Carbohydrates "19"
type Fiber "6"
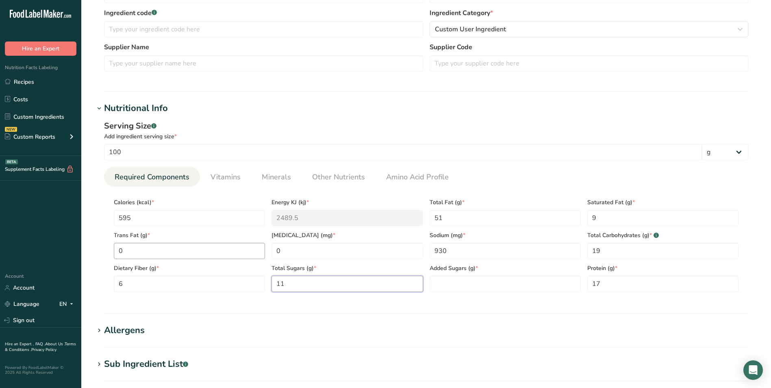
type Sugars "11"
type Sugars "0"
click at [482, 306] on section "Nutritional Info Serving Size .a-a{fill:#347362;}.b-a{fill:#fff;} Add ingredien…" at bounding box center [426, 208] width 664 height 212
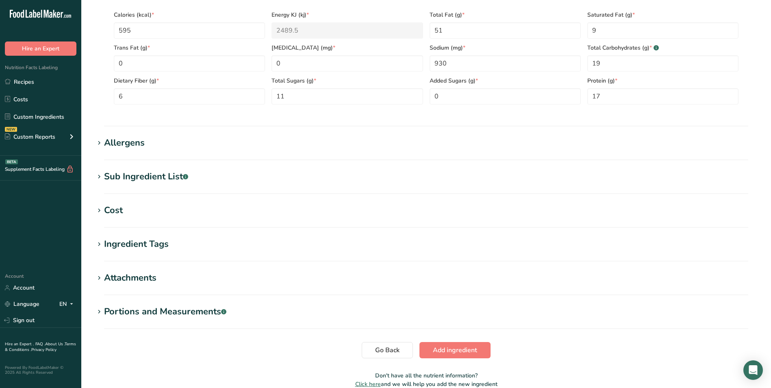
scroll to position [430, 0]
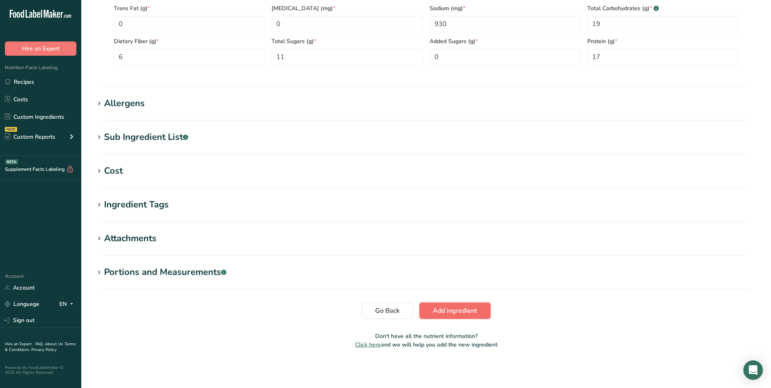
click at [434, 314] on span "Add ingredient" at bounding box center [455, 311] width 44 height 10
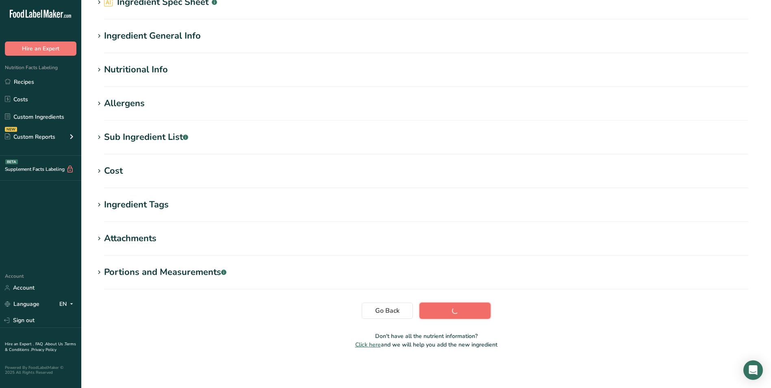
scroll to position [49, 0]
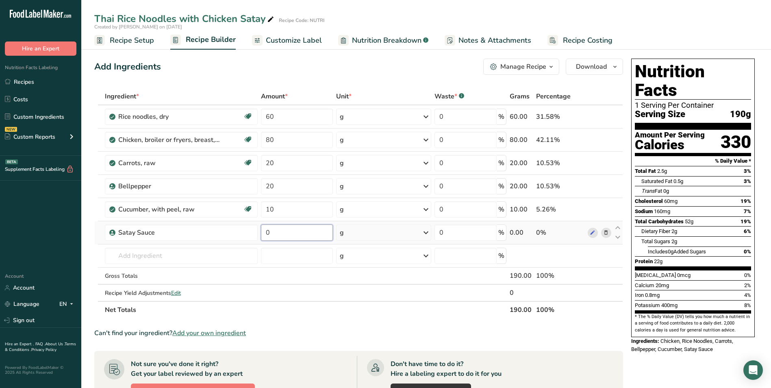
click at [264, 232] on input "0" at bounding box center [297, 232] width 72 height 16
click at [265, 232] on input "0" at bounding box center [297, 232] width 72 height 16
type input "15"
click at [296, 36] on span "Customize Label" at bounding box center [294, 40] width 56 height 11
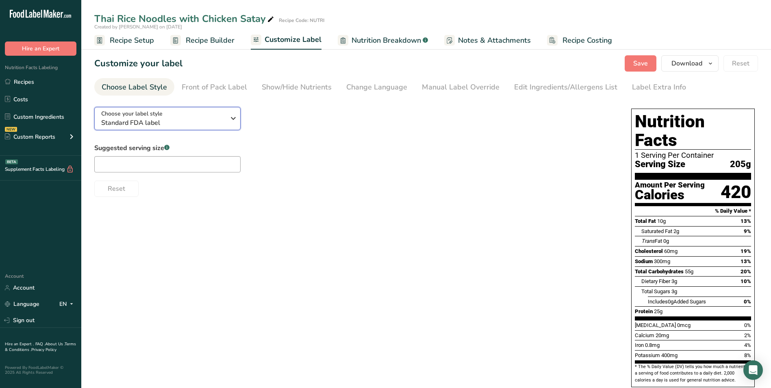
click at [196, 119] on span "Standard FDA label" at bounding box center [163, 123] width 124 height 10
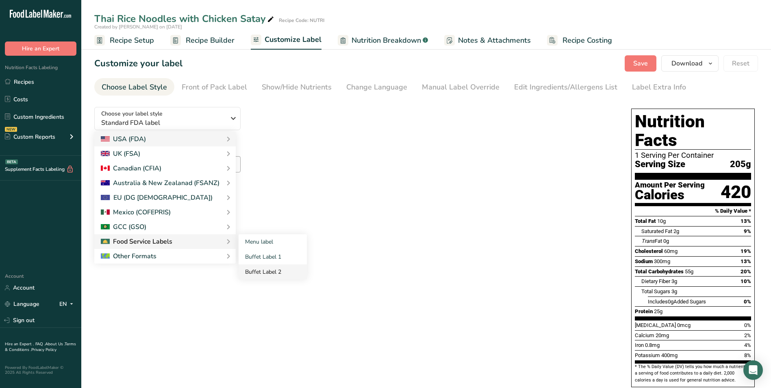
click at [267, 268] on link "Buffet Label 2" at bounding box center [273, 271] width 68 height 15
checkbox input "false"
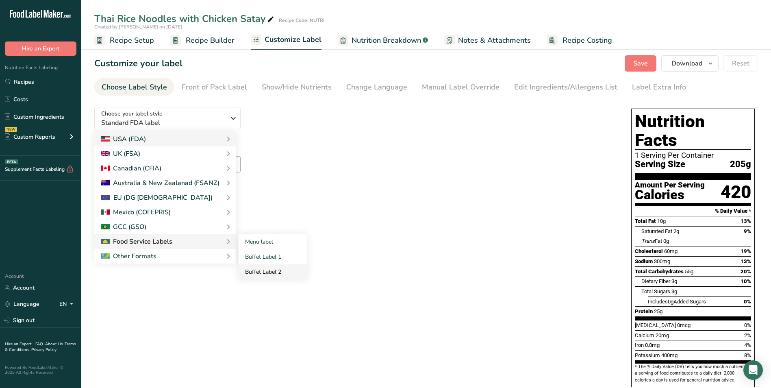
checkbox input "false"
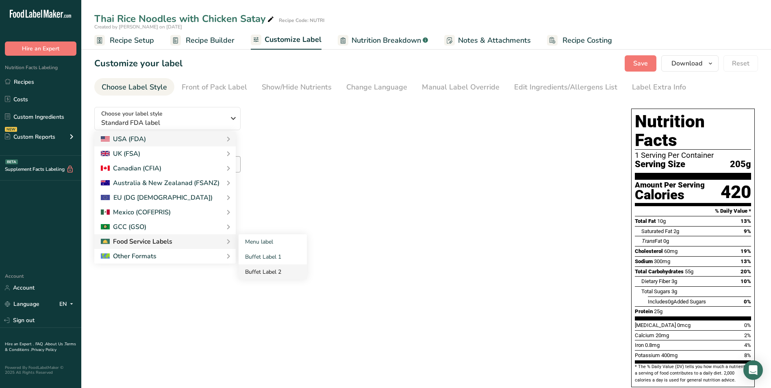
checkbox input "false"
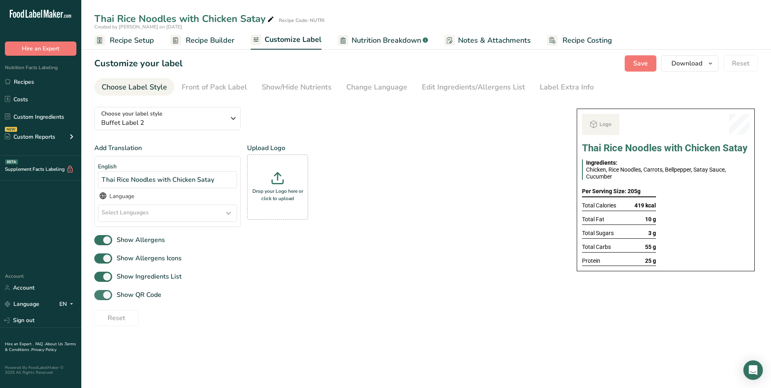
click at [109, 295] on span at bounding box center [103, 295] width 18 height 10
click at [100, 295] on input "Show QR Code" at bounding box center [96, 294] width 5 height 5
checkbox input "false"
click at [318, 90] on div "Show/Hide Nutrients" at bounding box center [297, 87] width 70 height 11
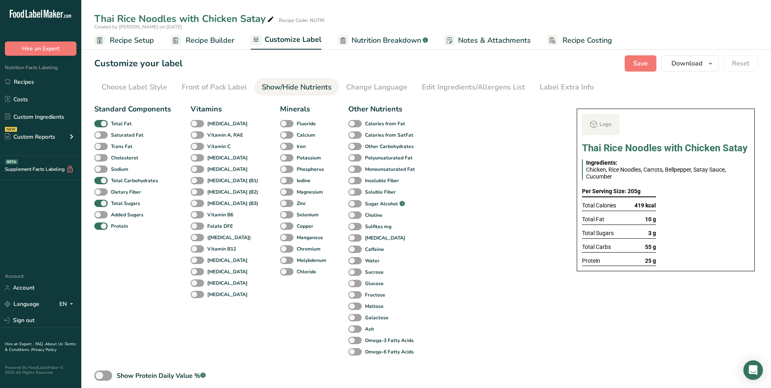
click at [113, 117] on div "Standard Components Total Fat Saturated Fat Trans Fat Cholesterol Sodium Total …" at bounding box center [132, 231] width 77 height 254
click at [112, 123] on b "Total Fat" at bounding box center [121, 123] width 21 height 7
click at [100, 123] on input "Total Fat" at bounding box center [96, 123] width 5 height 5
checkbox input "false"
click at [106, 205] on span at bounding box center [100, 204] width 13 height 8
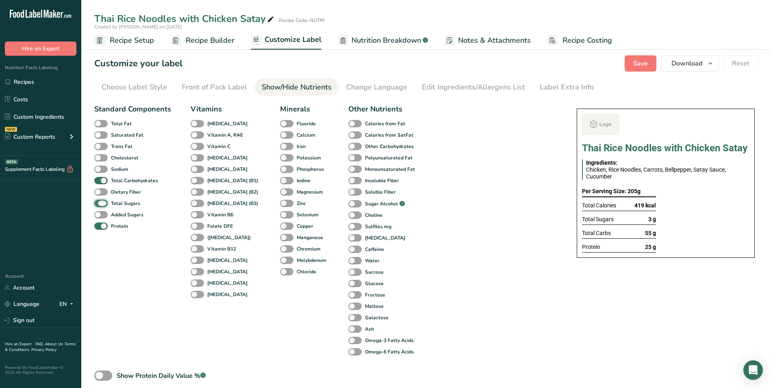
click at [100, 205] on input "Total Sugars" at bounding box center [96, 202] width 5 height 5
checkbox input "false"
click at [558, 84] on div "Label Extra Info" at bounding box center [567, 87] width 54 height 11
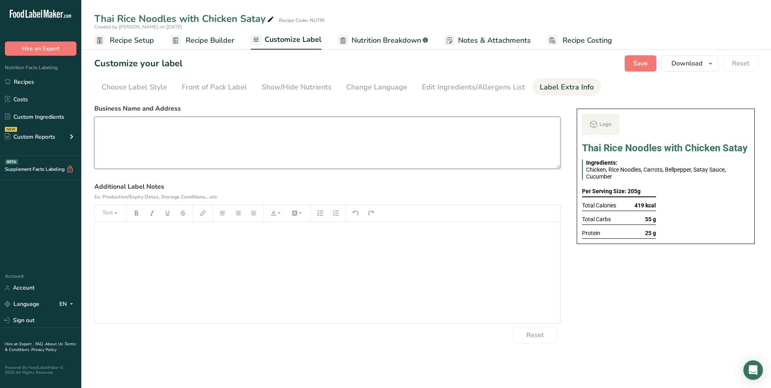
click at [109, 142] on textarea at bounding box center [327, 143] width 466 height 52
click at [194, 168] on textarea at bounding box center [327, 143] width 466 height 52
paste textarea "BREAKFAST Use By: [DATE] Storage: Keep refrigerated below 5 °C Heating: Reheat …"
click at [638, 64] on span "Save" at bounding box center [640, 64] width 15 height 10
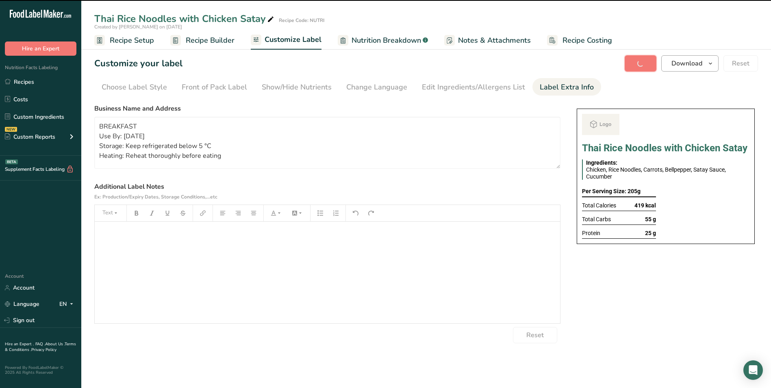
type textarea "BREAKFAST Use By: [DATE] Storage: Keep refrigerated below 5 °C Heating: Reheat …"
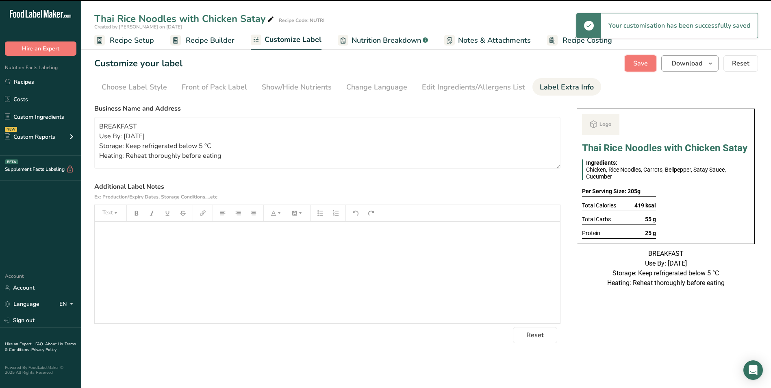
scroll to position [0, 0]
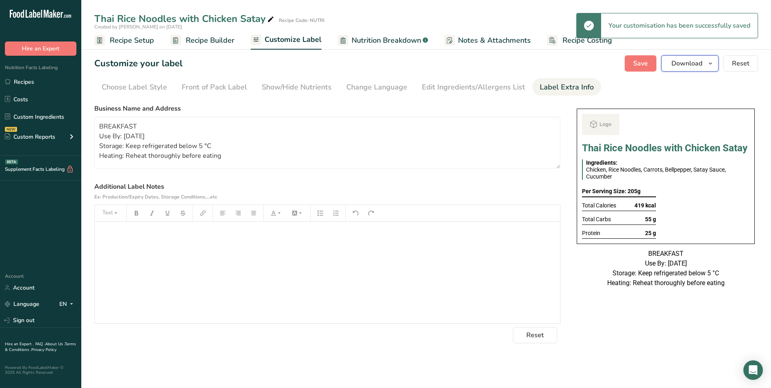
click at [711, 65] on icon "button" at bounding box center [710, 64] width 7 height 10
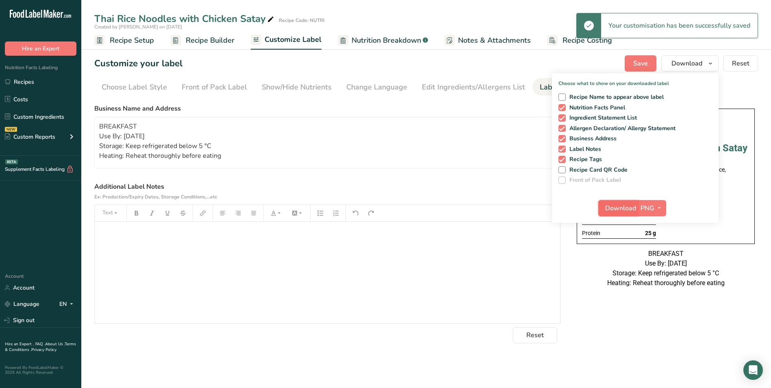
click at [620, 207] on span "Download" at bounding box center [620, 208] width 31 height 10
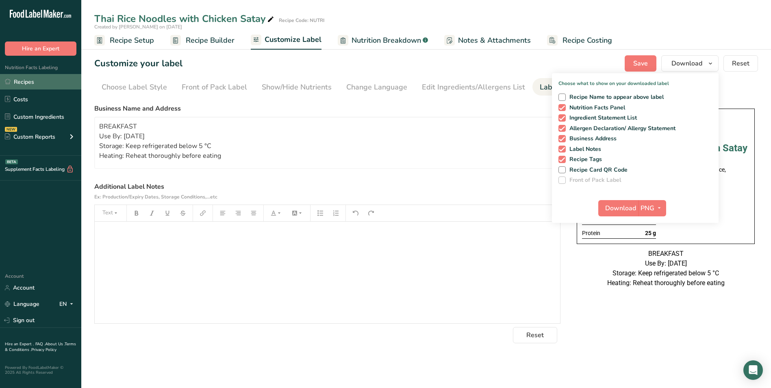
click at [35, 82] on link "Recipes" at bounding box center [40, 81] width 81 height 15
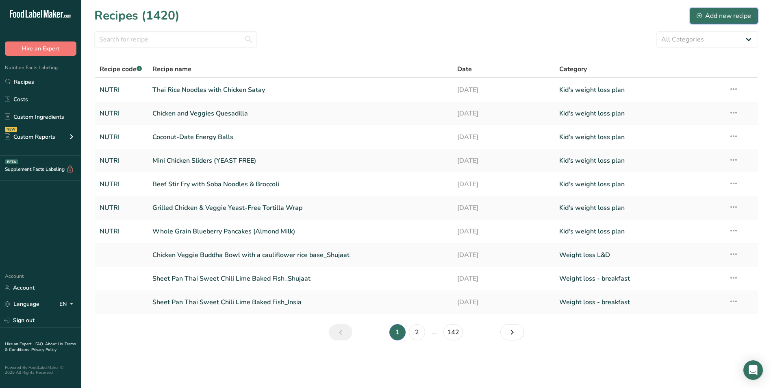
click at [727, 14] on div "Add new recipe" at bounding box center [724, 16] width 54 height 10
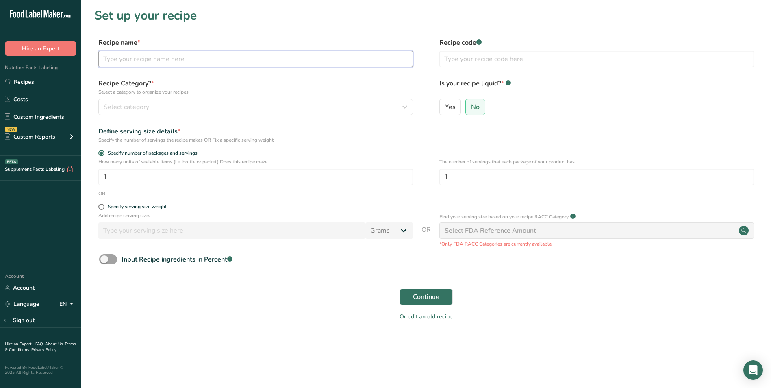
click at [192, 59] on input "text" at bounding box center [255, 59] width 315 height 16
click at [128, 59] on input "Lemon chicken With Brown Rice &Green beans" at bounding box center [255, 59] width 315 height 16
type input "Lemon Chicken With Brown Rice &Green beans"
click at [468, 50] on div "Recipe code .a-a{fill:#347362;}.b-a{fill:#fff;}" at bounding box center [596, 55] width 315 height 34
click at [470, 58] on input "text" at bounding box center [596, 59] width 315 height 16
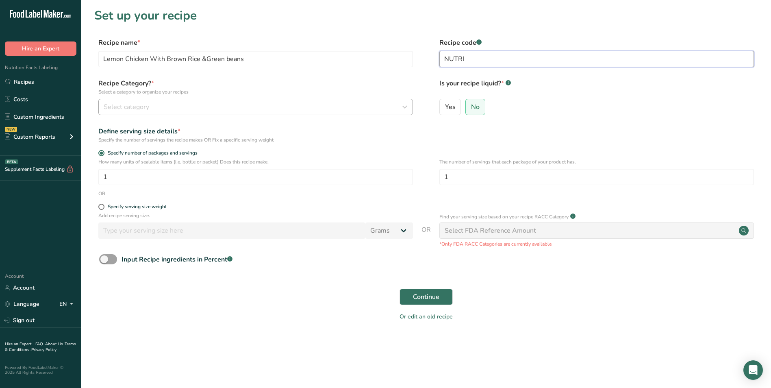
type input "NUTRI"
click at [249, 113] on button "Select category" at bounding box center [255, 107] width 315 height 16
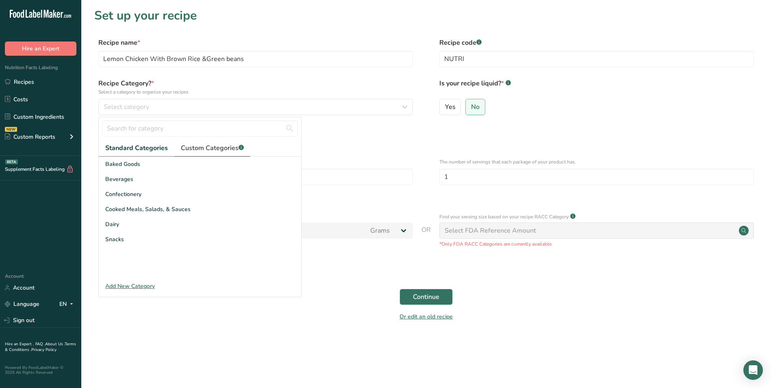
click at [221, 152] on span "Custom Categories .a-a{fill:#347362;}.b-a{fill:#fff;}" at bounding box center [212, 148] width 63 height 10
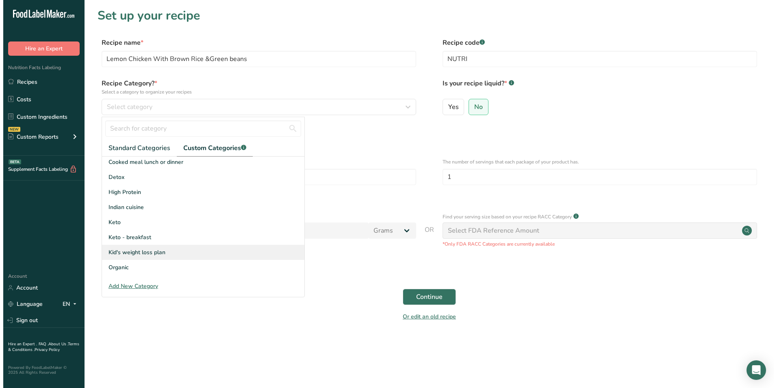
scroll to position [119, 0]
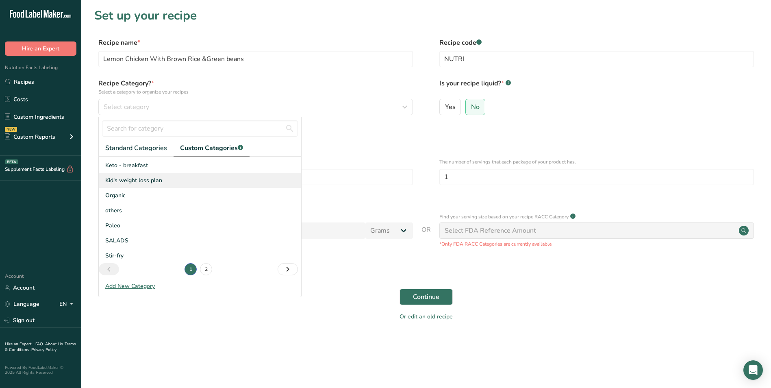
click at [130, 177] on span "Kid's weight loss plan" at bounding box center [133, 180] width 57 height 9
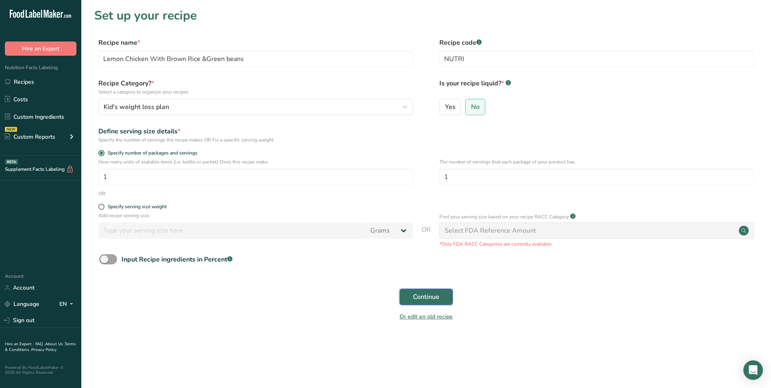
click at [437, 295] on span "Continue" at bounding box center [426, 297] width 26 height 10
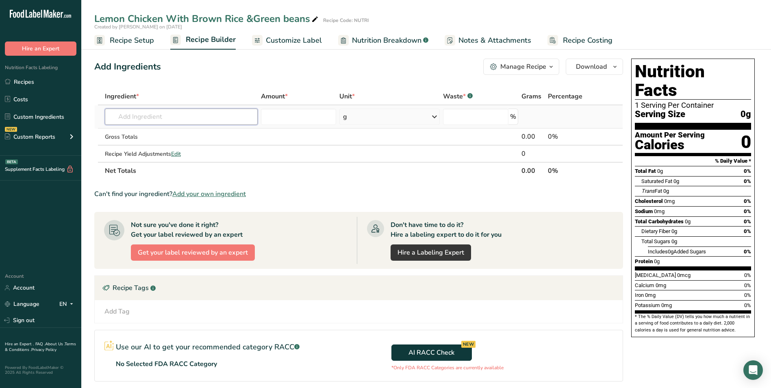
click at [217, 122] on input "text" at bounding box center [181, 117] width 153 height 16
click at [251, 17] on div "Lemon Chicken With Brown Rice &Green beans" at bounding box center [207, 18] width 226 height 15
click at [252, 17] on input "Lemon Chicken With Brown Rice &Green beans" at bounding box center [401, 18] width 615 height 15
type input "Lemon Chicken with Brown Rice & Green beans"
click at [221, 67] on div "Add Ingredients Manage Recipe Delete Recipe Duplicate Recipe Scale Recipe Save …" at bounding box center [358, 67] width 529 height 16
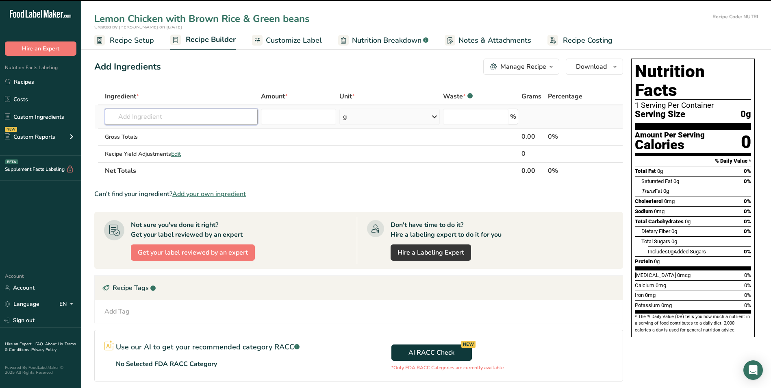
click at [154, 122] on input "text" at bounding box center [181, 117] width 153 height 16
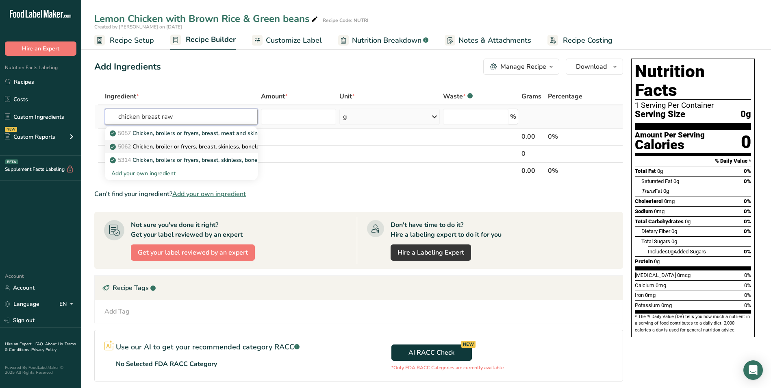
type input "chicken breast raw"
click at [204, 141] on link "5062 Chicken, broiler or fryers, breast, skinless, boneless, meat only, raw" at bounding box center [181, 146] width 153 height 13
type input "Chicken, broiler or fryers, breast, skinless, boneless, meat only, raw"
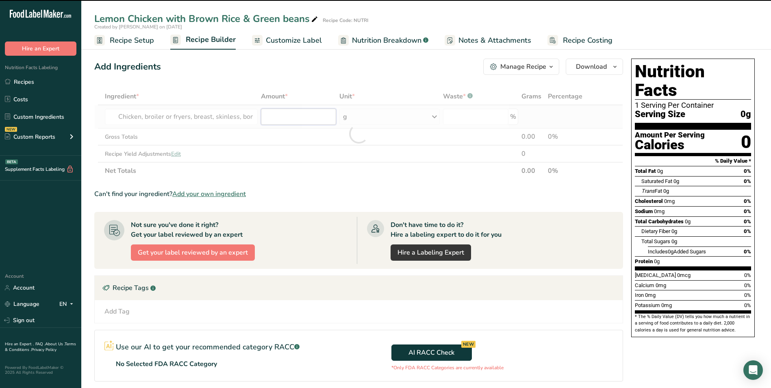
type input "0"
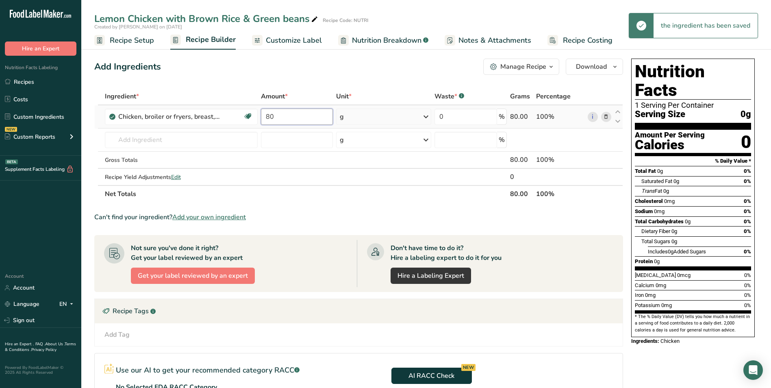
type input "80"
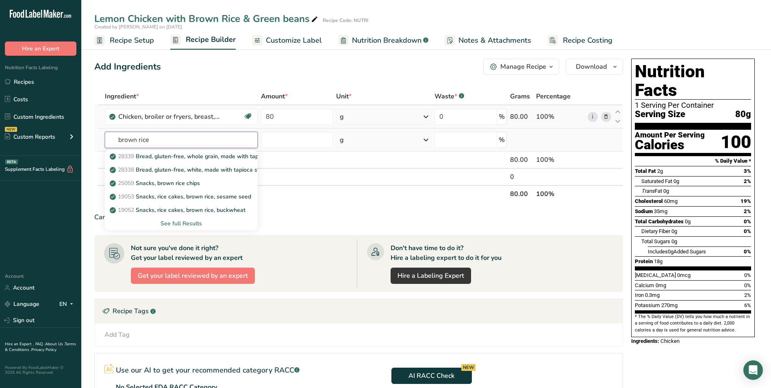
type input "brown rice"
click at [188, 224] on div "See full Results" at bounding box center [181, 223] width 140 height 9
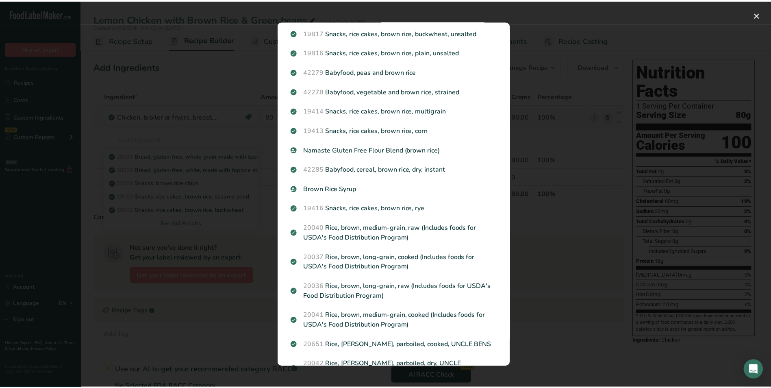
scroll to position [325, 0]
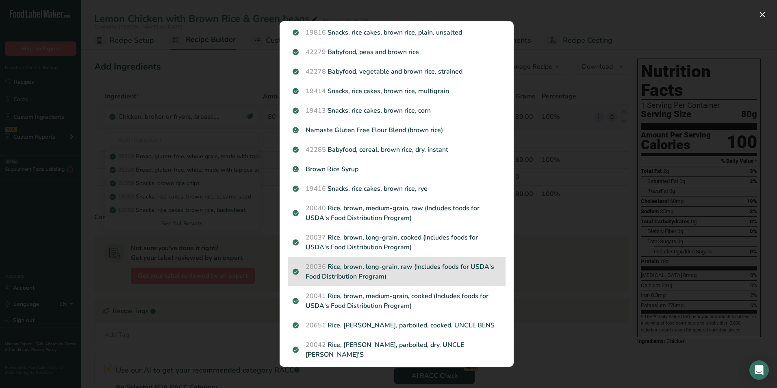
click at [401, 272] on p "20036 Rice, brown, long-grain, raw (Includes foods for USDA's Food Distribution…" at bounding box center [397, 272] width 208 height 20
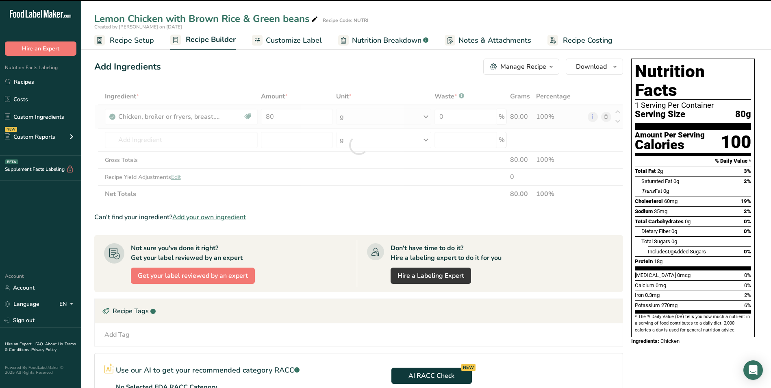
type input "0"
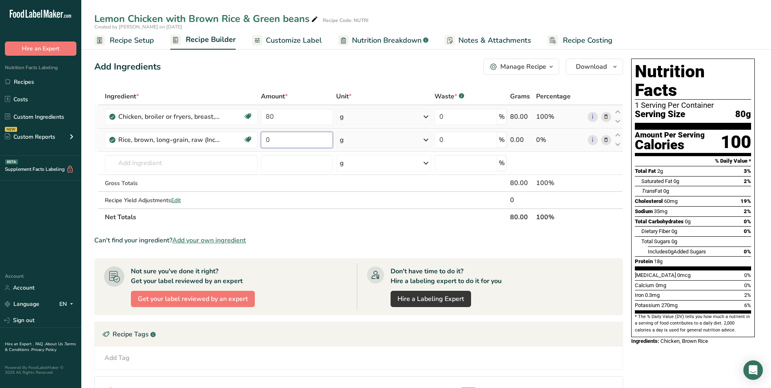
click at [268, 139] on input "0" at bounding box center [297, 140] width 72 height 16
type input "60"
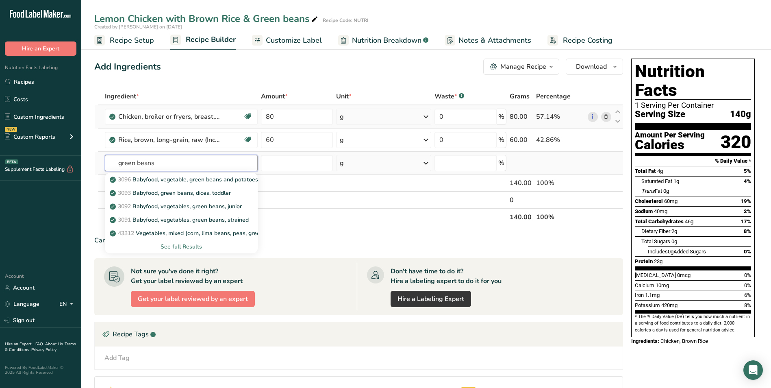
type input "green beans"
click at [181, 247] on div "See full Results" at bounding box center [181, 246] width 140 height 9
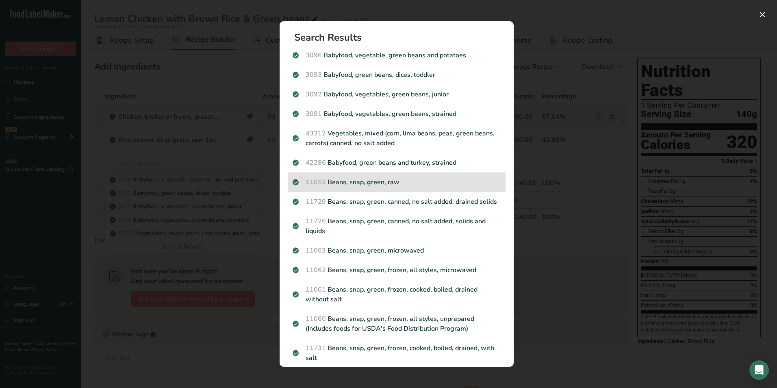
click at [393, 179] on p "11052 Beans, snap, green, raw" at bounding box center [397, 182] width 208 height 10
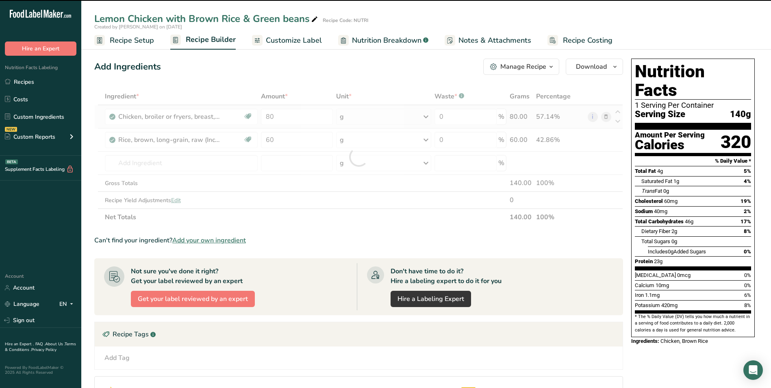
type input "0"
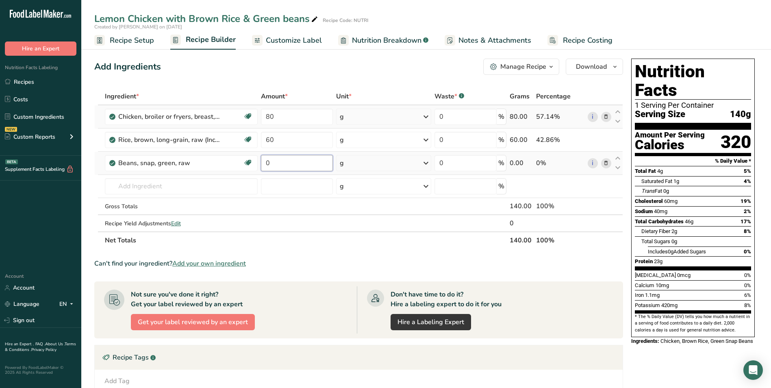
click at [264, 163] on input "0" at bounding box center [297, 163] width 72 height 16
type input "70"
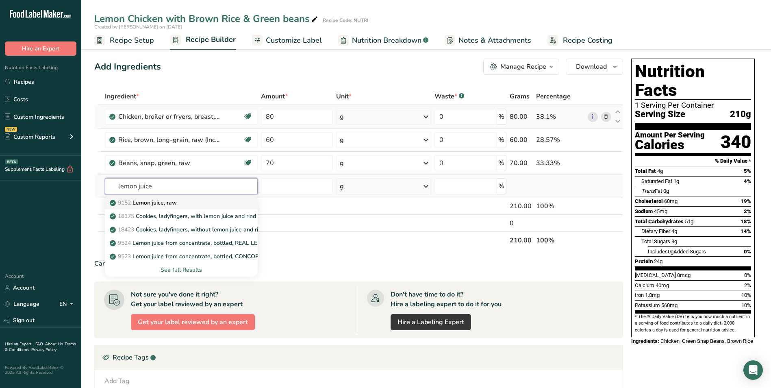
type input "lemon juice"
click at [152, 203] on p "9152 Lemon juice, raw" at bounding box center [143, 202] width 65 height 9
type input "Lemon juice, raw"
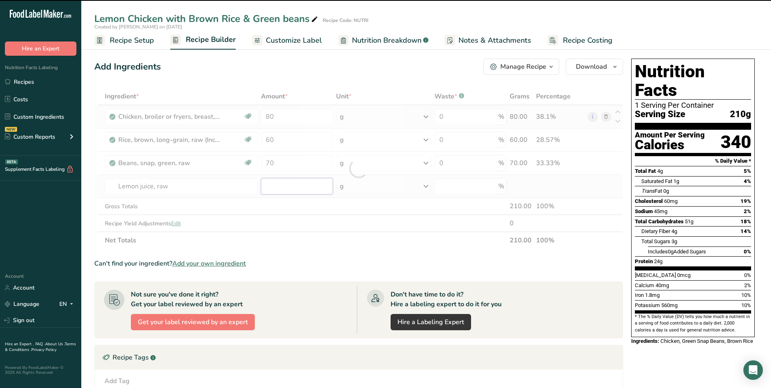
type input "0"
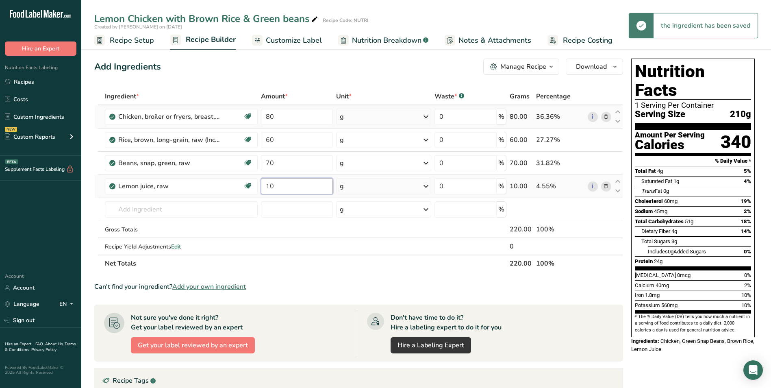
type input "10"
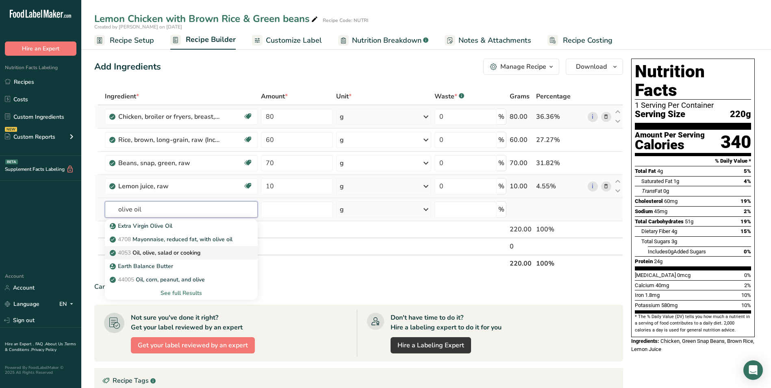
type input "olive oil"
click at [191, 256] on p "4053 Oil, olive, salad or cooking" at bounding box center [155, 252] width 89 height 9
type input "Oil, olive, salad or cooking"
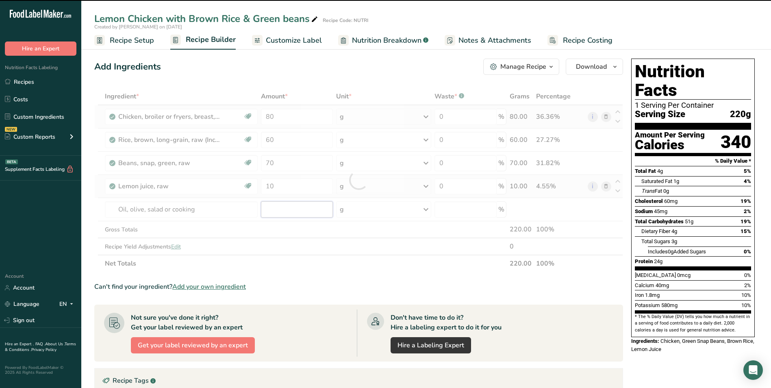
type input "0"
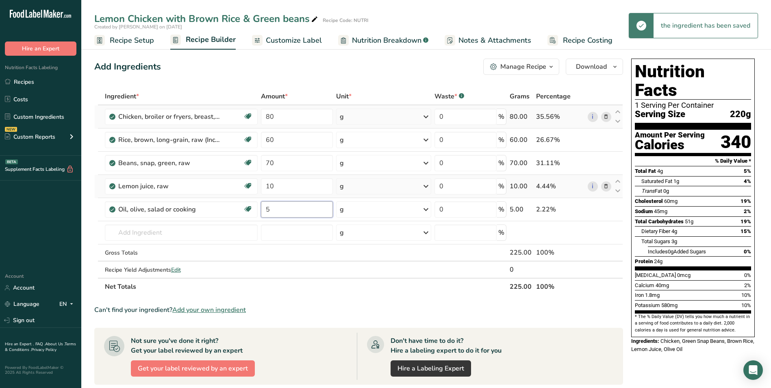
type input "5"
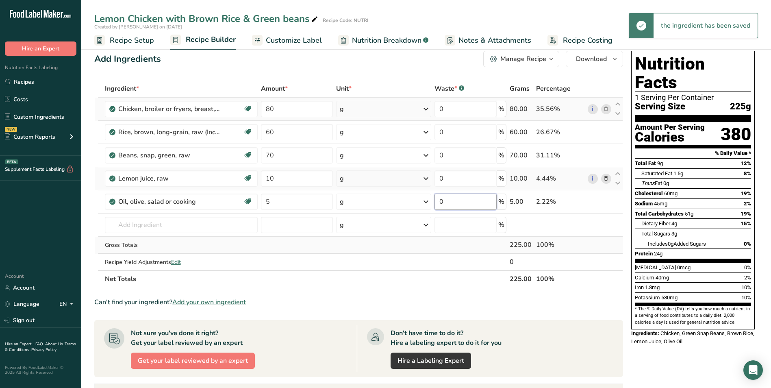
scroll to position [0, 0]
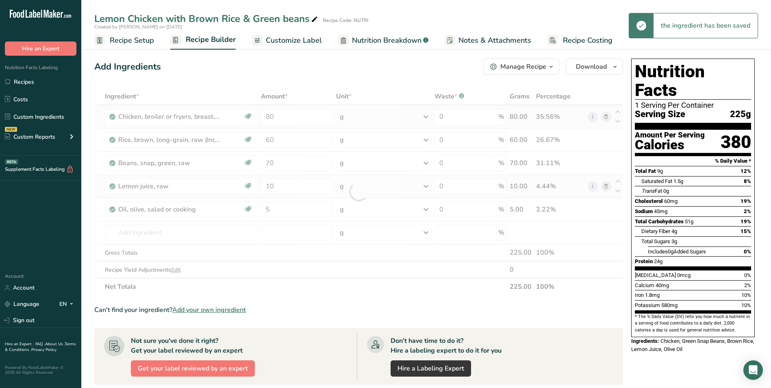
click at [299, 41] on span "Customize Label" at bounding box center [294, 40] width 56 height 11
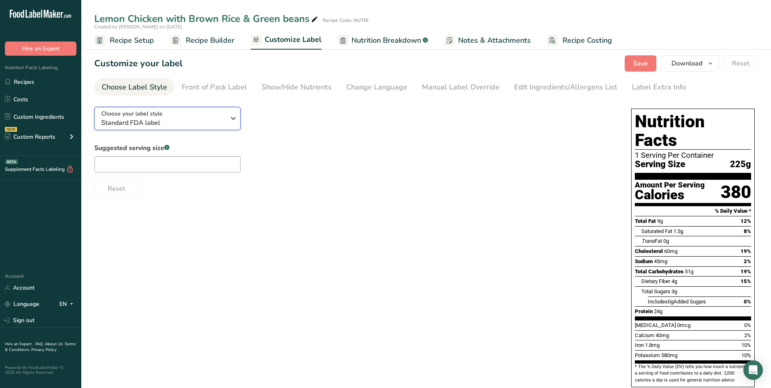
click at [176, 125] on span "Standard FDA label" at bounding box center [163, 123] width 124 height 10
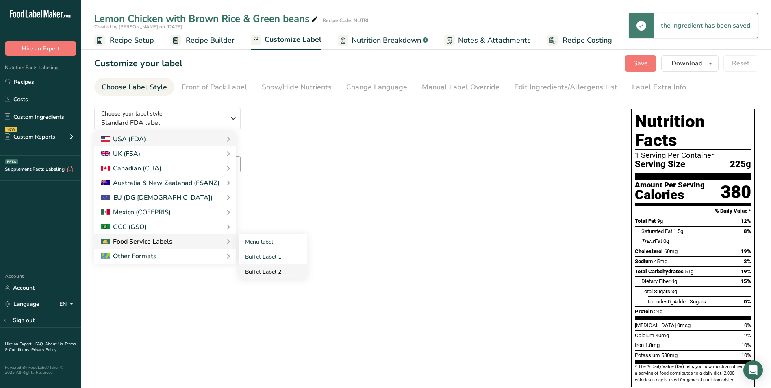
click at [270, 271] on link "Buffet Label 2" at bounding box center [273, 271] width 68 height 15
checkbox input "false"
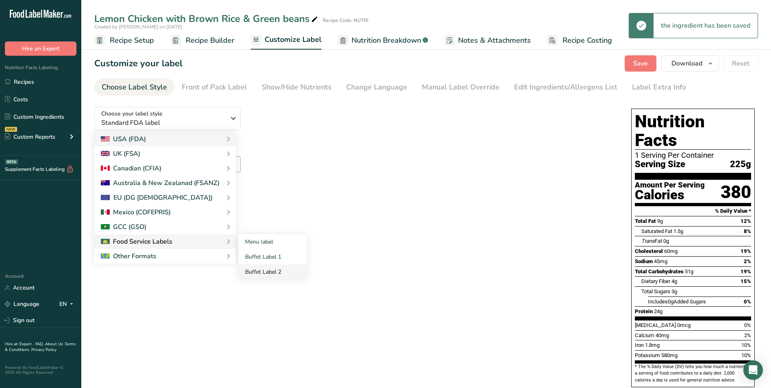
checkbox input "false"
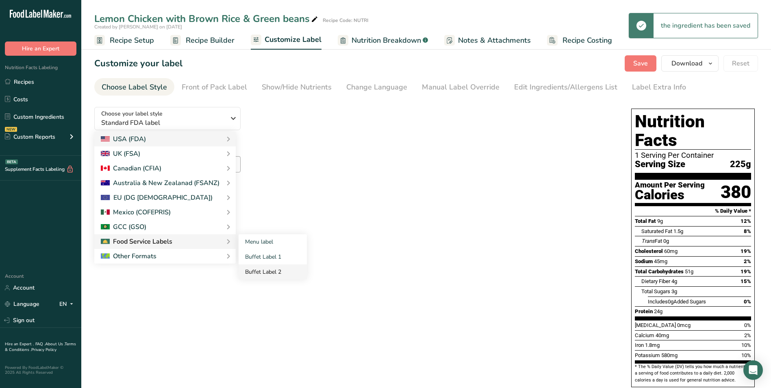
checkbox input "false"
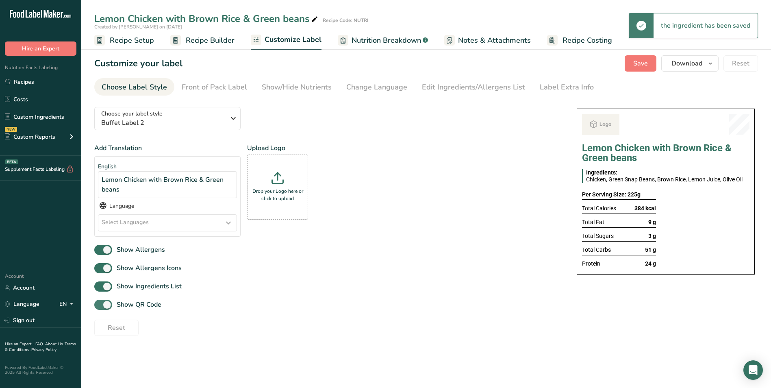
click at [152, 307] on span "Show QR Code" at bounding box center [136, 305] width 49 height 10
click at [100, 307] on input "Show QR Code" at bounding box center [96, 304] width 5 height 5
checkbox input "false"
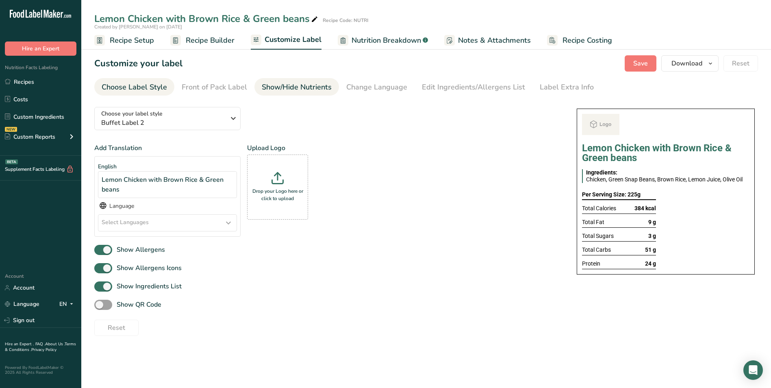
click at [300, 86] on div "Show/Hide Nutrients" at bounding box center [297, 87] width 70 height 11
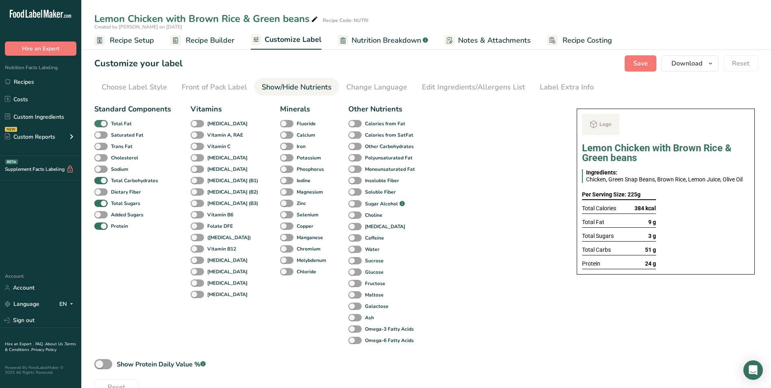
click at [120, 122] on b "Total Fat" at bounding box center [121, 123] width 21 height 7
click at [100, 122] on input "Total Fat" at bounding box center [96, 123] width 5 height 5
checkbox input "false"
click at [112, 202] on b "Total Sugars" at bounding box center [125, 203] width 29 height 7
click at [100, 202] on input "Total Sugars" at bounding box center [96, 202] width 5 height 5
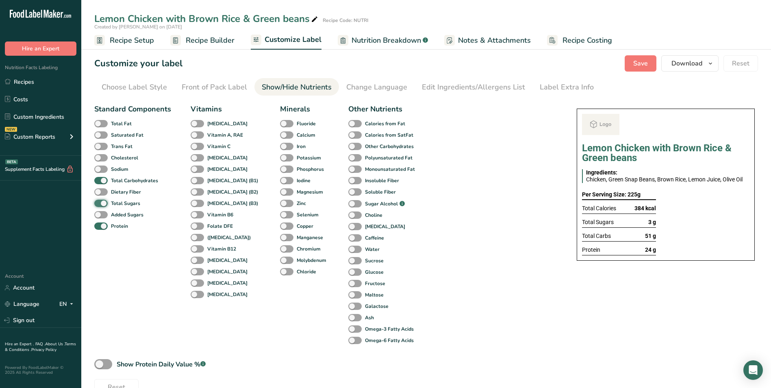
checkbox input "false"
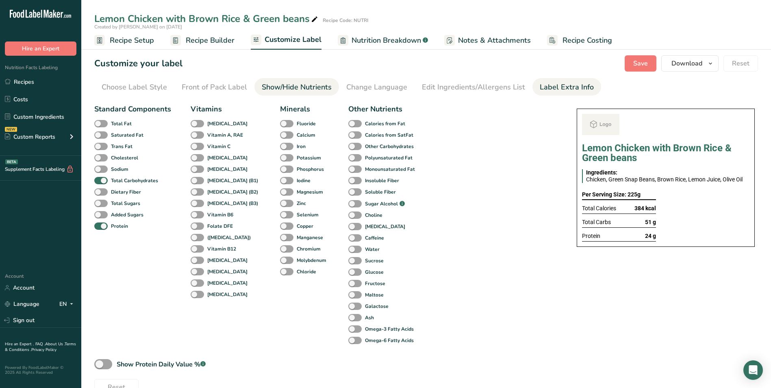
click at [575, 89] on div "Label Extra Info" at bounding box center [567, 87] width 54 height 11
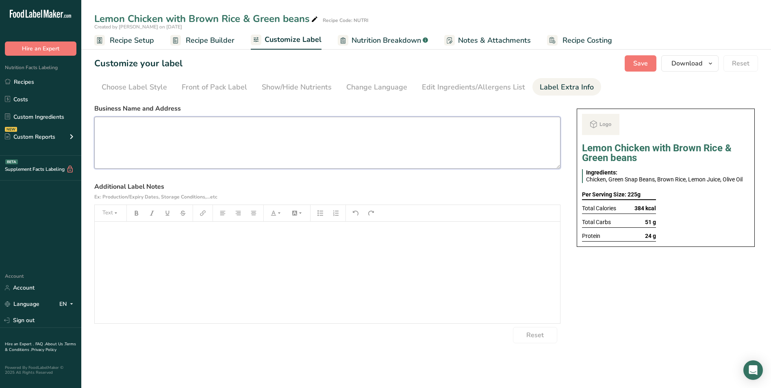
click at [278, 156] on textarea at bounding box center [327, 143] width 466 height 52
paste textarea "BREAKFAST Use By: [DATE] Storage: Keep refrigerated below 5 °C Heating: Reheat …"
click at [107, 126] on textarea "BREAKFAST Use By: [DATE] Storage: Keep refrigerated below 5 °C Heating: Reheat …" at bounding box center [327, 143] width 466 height 52
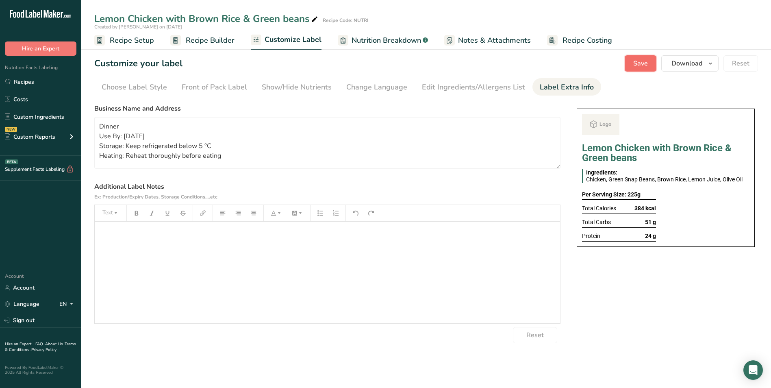
click at [648, 68] on span "Save" at bounding box center [640, 64] width 15 height 10
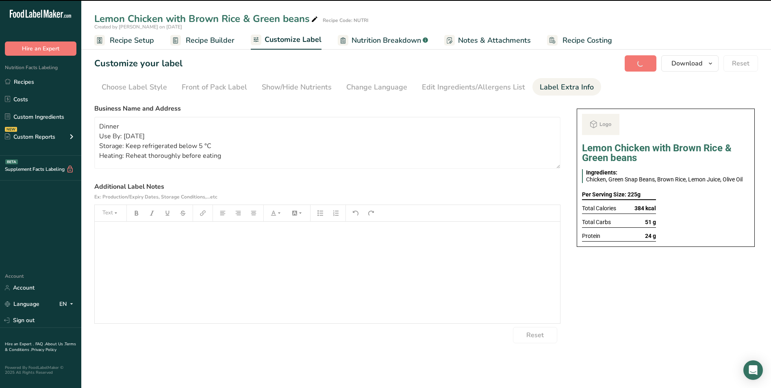
type textarea "Dinner Use By: [DATE] Storage: Keep refrigerated below 5 °C Heating: Reheat tho…"
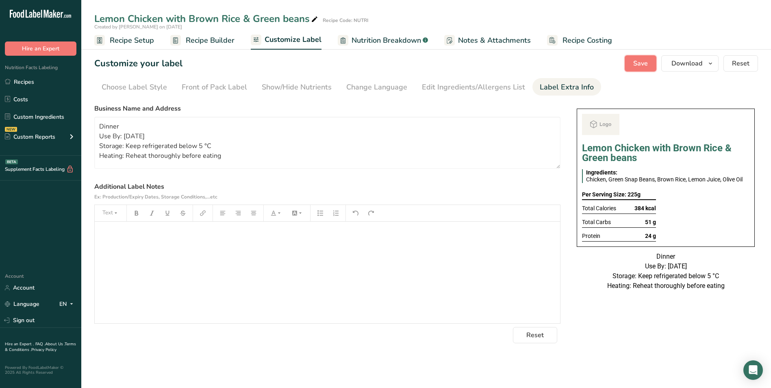
scroll to position [0, 0]
click at [685, 66] on span "Download" at bounding box center [687, 64] width 31 height 10
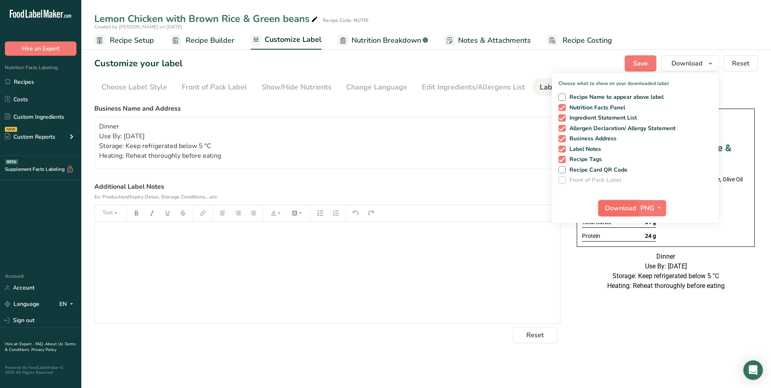
click at [622, 205] on span "Download" at bounding box center [620, 208] width 31 height 10
click at [41, 85] on link "Recipes" at bounding box center [40, 81] width 81 height 15
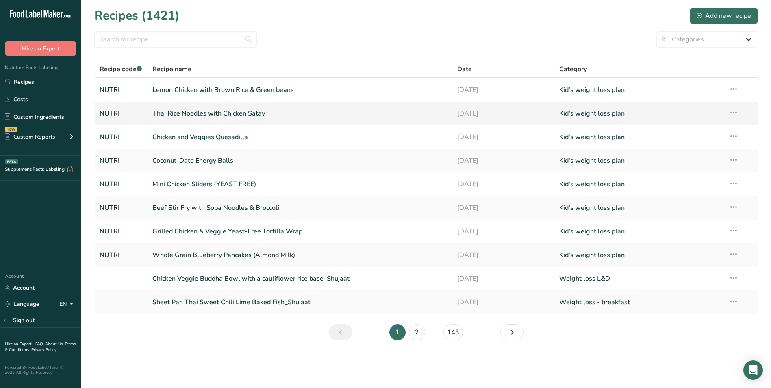
click at [274, 120] on link "Thai Rice Noodles with Chicken Satay" at bounding box center [300, 113] width 296 height 17
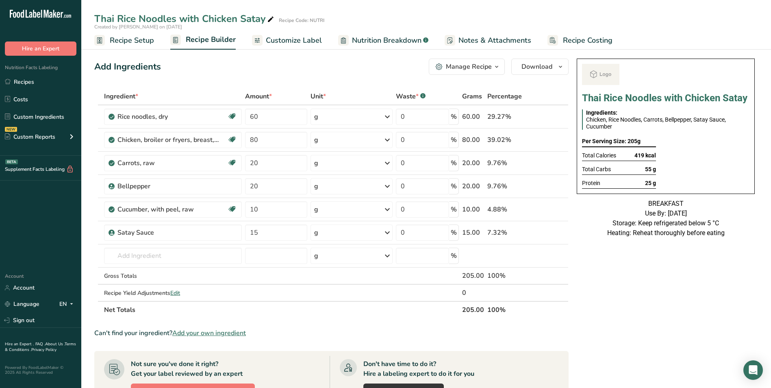
click at [300, 39] on span "Customize Label" at bounding box center [294, 40] width 56 height 11
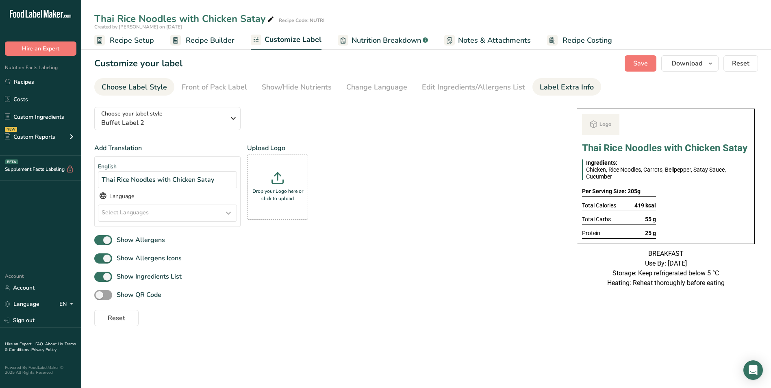
click at [565, 88] on div "Label Extra Info" at bounding box center [567, 87] width 54 height 11
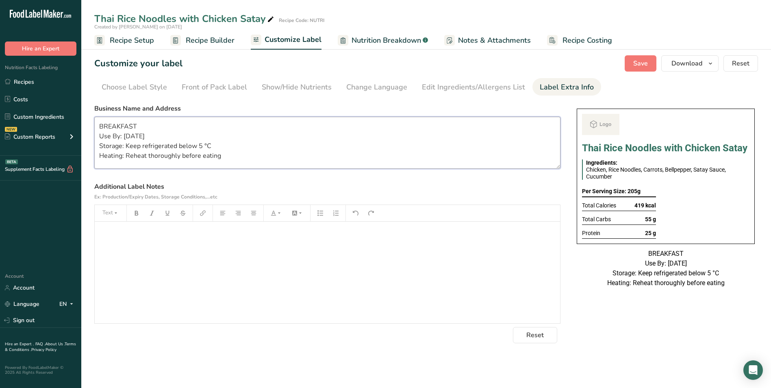
click at [105, 128] on textarea "BREAKFAST Use By: [DATE] Storage: Keep refrigerated below 5 °C Heating: Reheat …" at bounding box center [327, 143] width 466 height 52
type textarea "LUNCH Use By: [DATE] Storage: Keep refrigerated below 5 °C Heating: Reheat thor…"
click at [645, 64] on span "Save" at bounding box center [640, 64] width 15 height 10
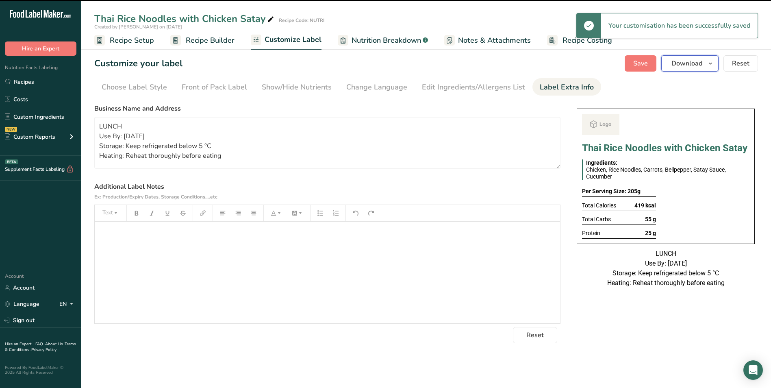
click at [692, 64] on span "Download" at bounding box center [687, 64] width 31 height 10
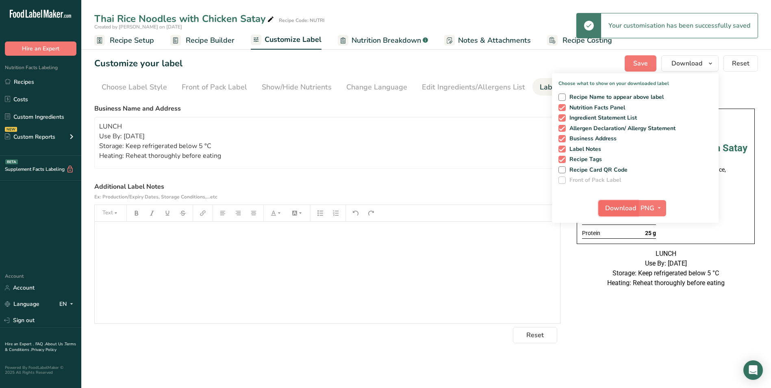
click at [611, 204] on span "Download" at bounding box center [620, 208] width 31 height 10
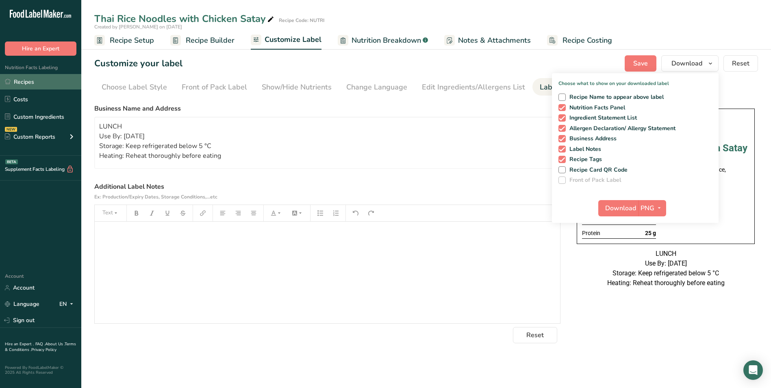
click at [32, 89] on link "Recipes" at bounding box center [40, 81] width 81 height 15
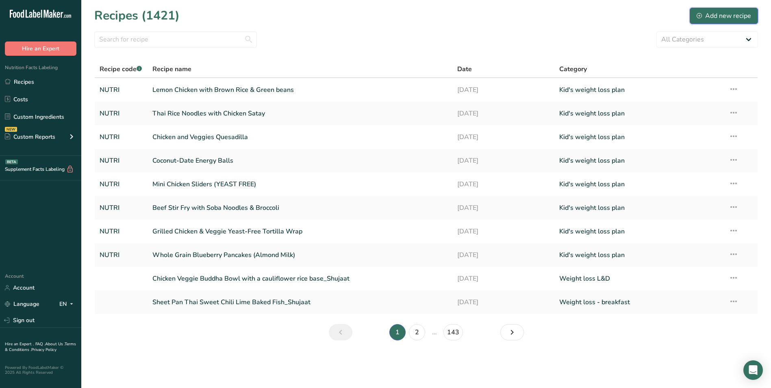
click at [708, 18] on div "Add new recipe" at bounding box center [724, 16] width 54 height 10
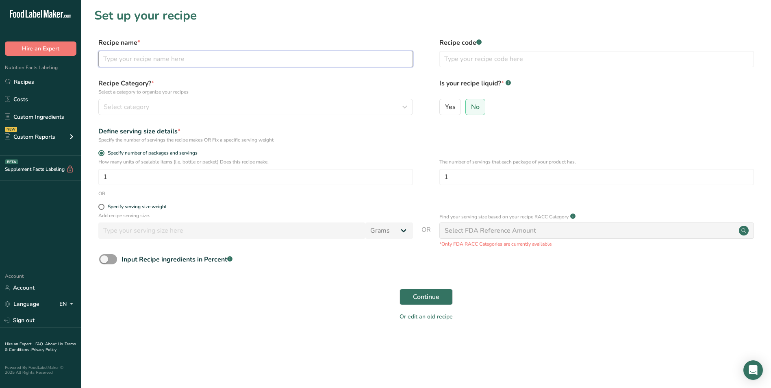
click at [352, 62] on input "text" at bounding box center [255, 59] width 315 height 16
type input "b"
type input "Baked Chicken Spring Rolls"
type input "NUTRI"
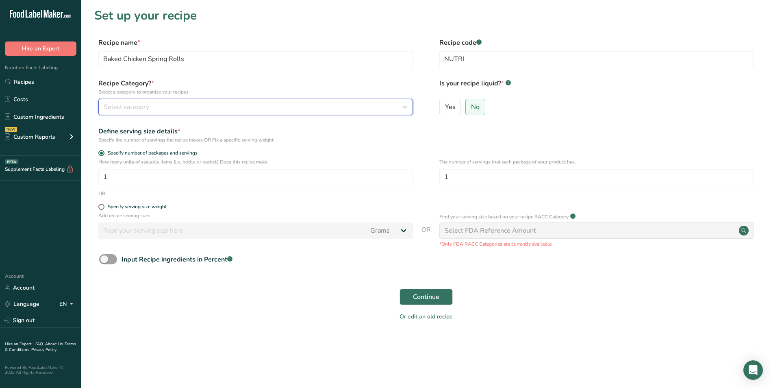
click at [405, 109] on icon "button" at bounding box center [405, 107] width 10 height 15
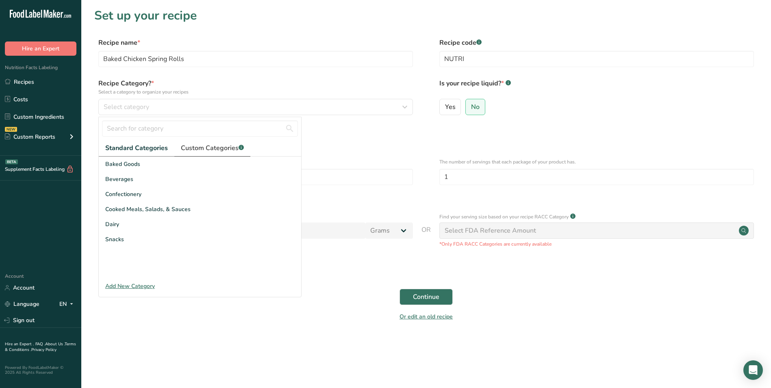
click at [188, 147] on span "Custom Categories .a-a{fill:#347362;}.b-a{fill:#fff;}" at bounding box center [212, 148] width 63 height 10
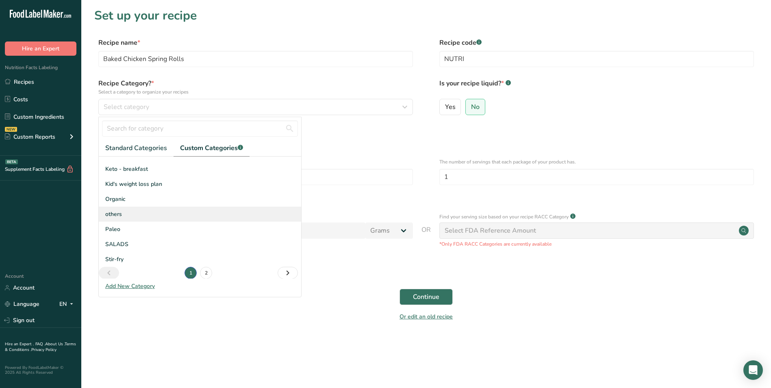
scroll to position [119, 0]
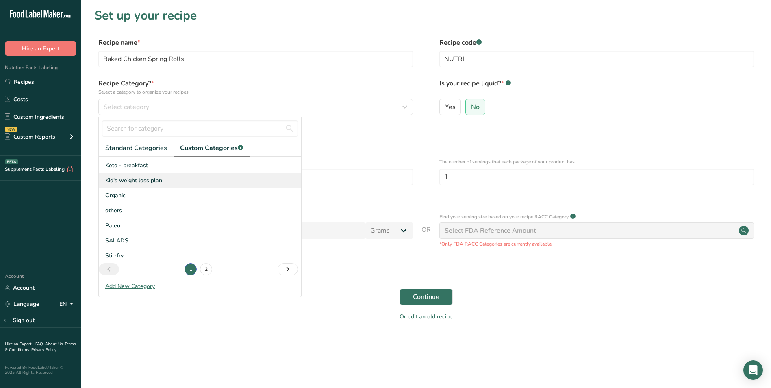
click at [136, 182] on span "Kid's weight loss plan" at bounding box center [133, 180] width 57 height 9
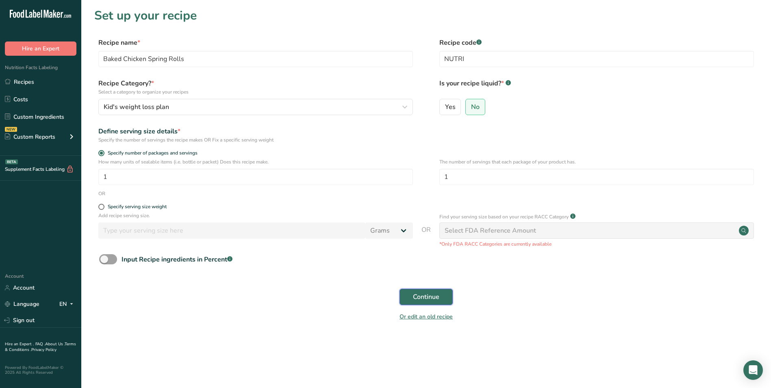
click at [429, 300] on span "Continue" at bounding box center [426, 297] width 26 height 10
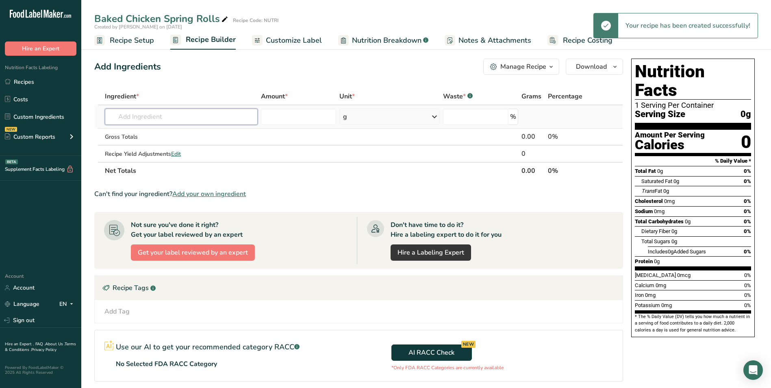
click at [164, 123] on input "text" at bounding box center [181, 117] width 153 height 16
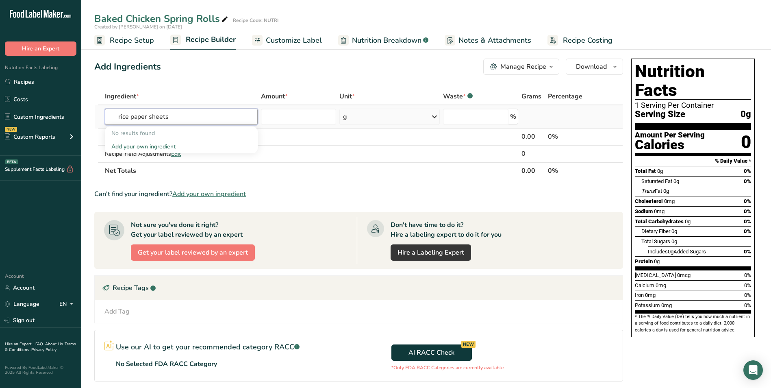
click at [165, 119] on input "rice paper sheets" at bounding box center [181, 117] width 153 height 16
type input "rice paper"
click at [152, 135] on div "Rice Paper" at bounding box center [174, 133] width 127 height 9
type input "Rice Paper"
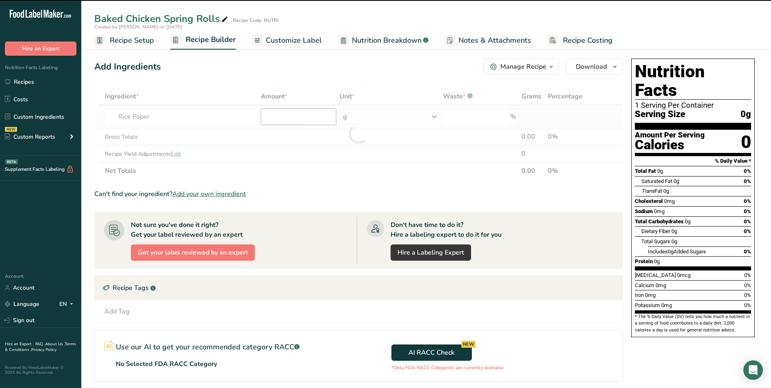
type input "0"
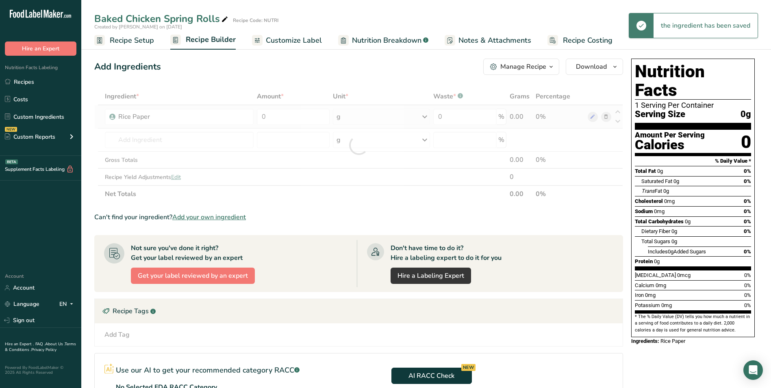
click at [352, 117] on div "Ingredient * Amount * Unit * Waste * .a-a{fill:#347362;}.b-a{fill:#fff;} Grams …" at bounding box center [358, 145] width 529 height 115
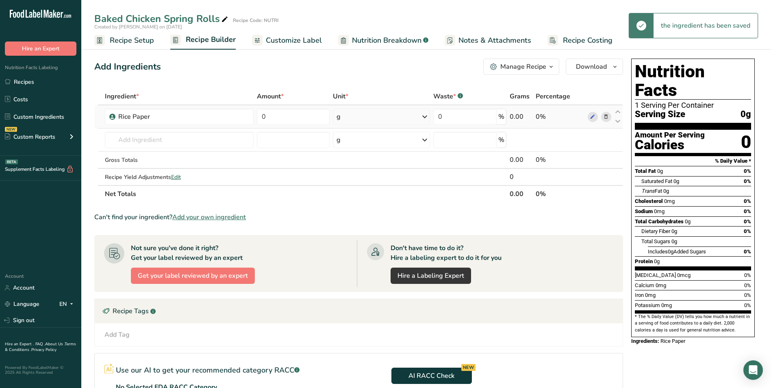
click at [348, 112] on div "g" at bounding box center [381, 117] width 97 height 16
click at [348, 85] on div "Add Ingredients Manage Recipe Delete Recipe Duplicate Recipe Scale Recipe Save …" at bounding box center [361, 272] width 534 height 435
click at [262, 115] on input "0" at bounding box center [293, 117] width 73 height 16
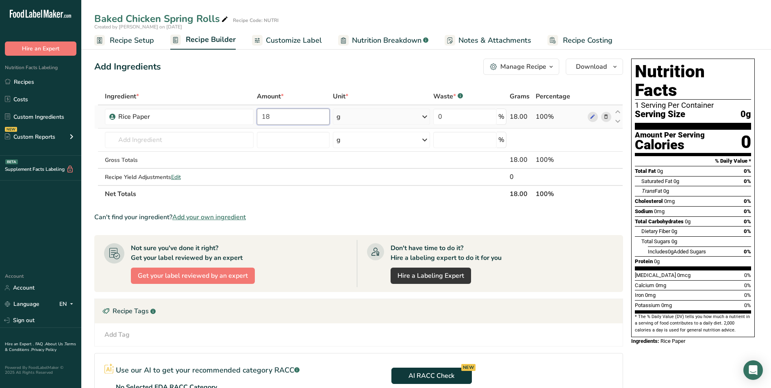
type input "18"
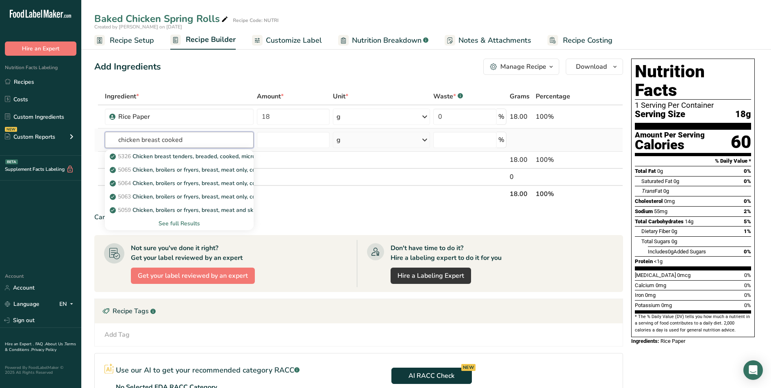
type input "chicken breast cooked"
click at [191, 222] on div "See full Results" at bounding box center [179, 223] width 136 height 9
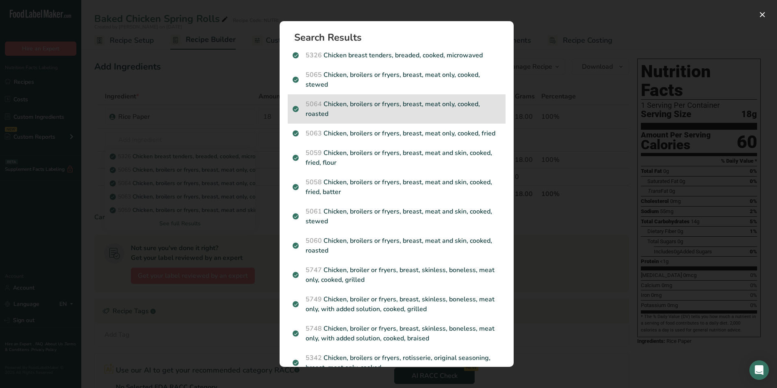
click at [398, 110] on p "5064 Chicken, broilers or fryers, breast, meat only, cooked, roasted" at bounding box center [397, 109] width 208 height 20
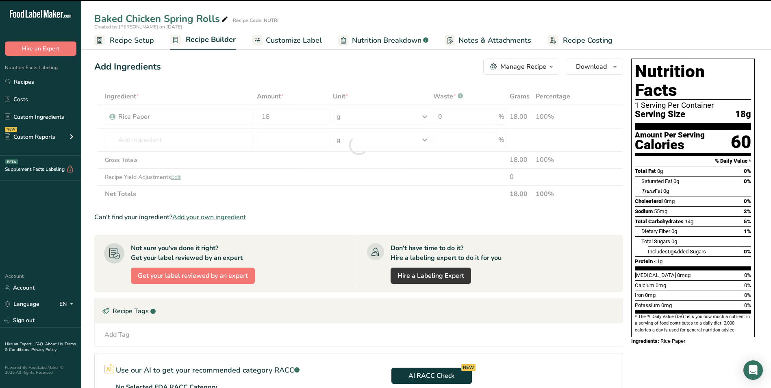
type input "0"
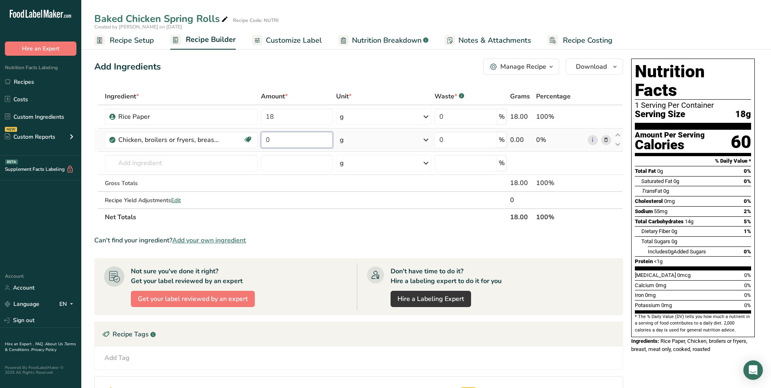
click at [274, 139] on input "0" at bounding box center [297, 140] width 72 height 16
type input "50"
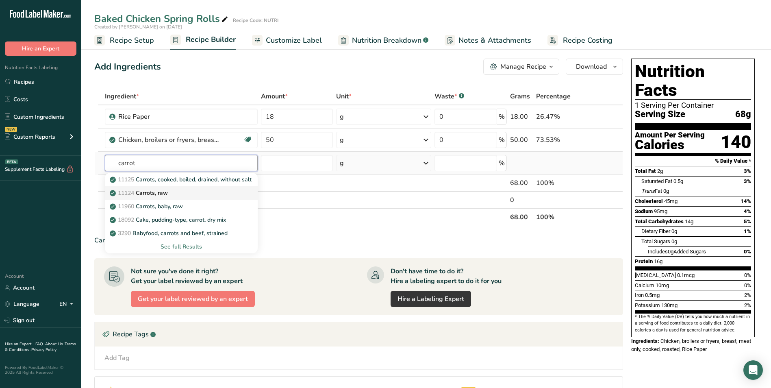
type input "carrot"
click at [200, 191] on div "11124 [GEOGRAPHIC_DATA], raw" at bounding box center [174, 193] width 127 height 9
type input "Carrots, raw"
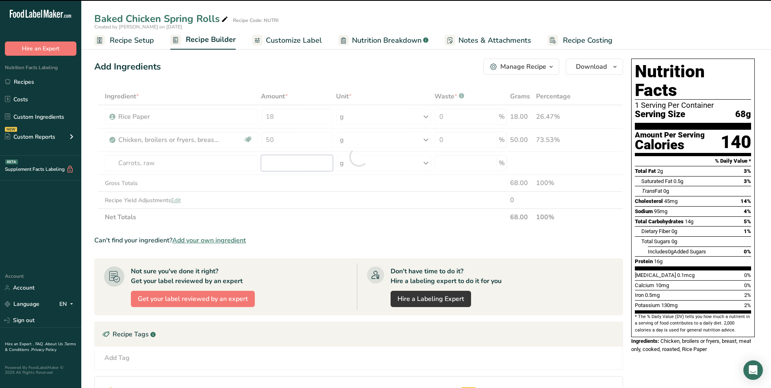
type input "0"
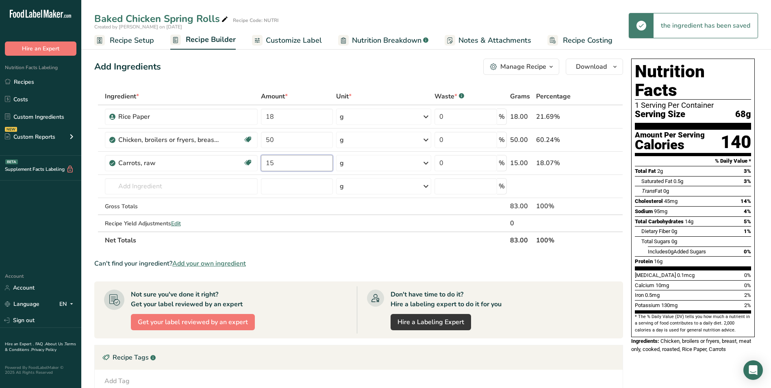
type input "15"
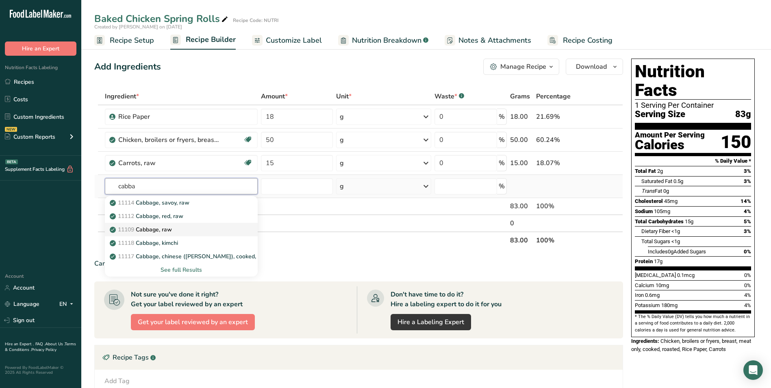
type input "cabba"
click at [166, 228] on p "11109 Cabbage, raw" at bounding box center [141, 229] width 61 height 9
type input "Cabbage, raw"
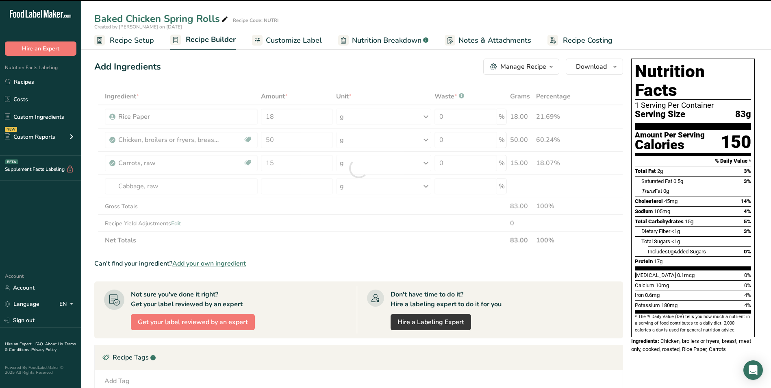
type input "0"
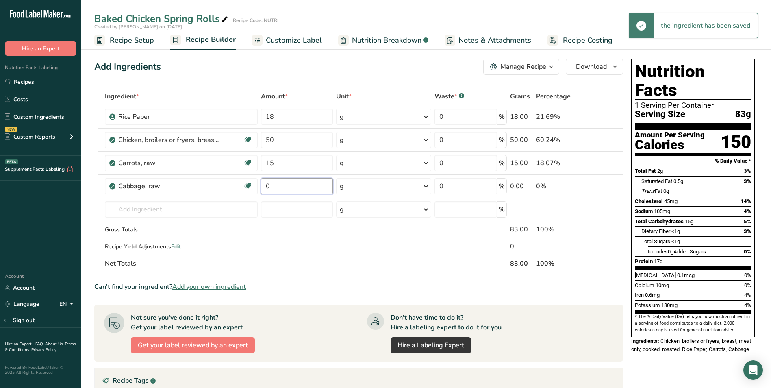
click at [273, 186] on input "0" at bounding box center [297, 186] width 72 height 16
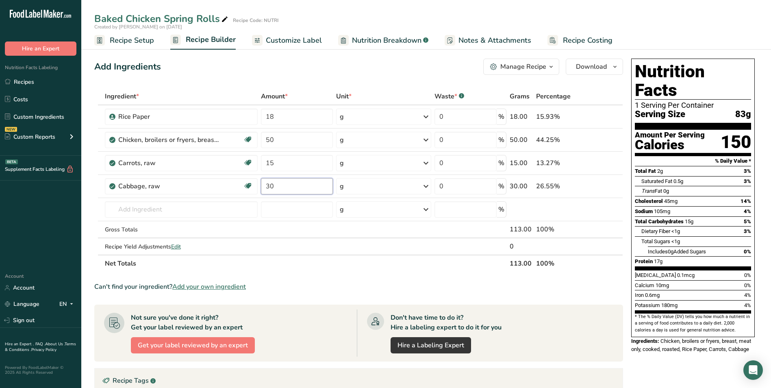
type input "3"
type input "15"
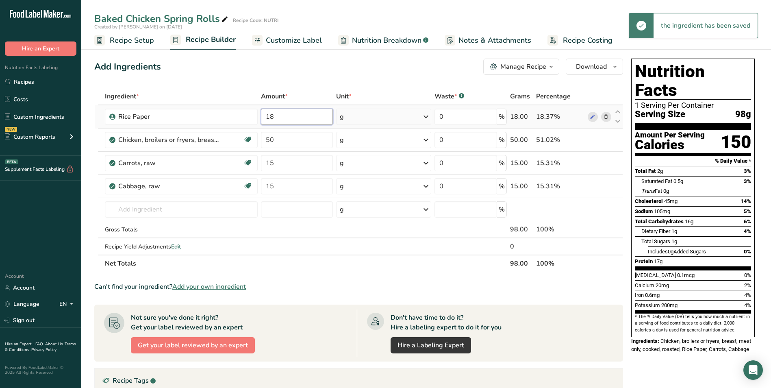
click at [266, 118] on input "18" at bounding box center [297, 117] width 72 height 16
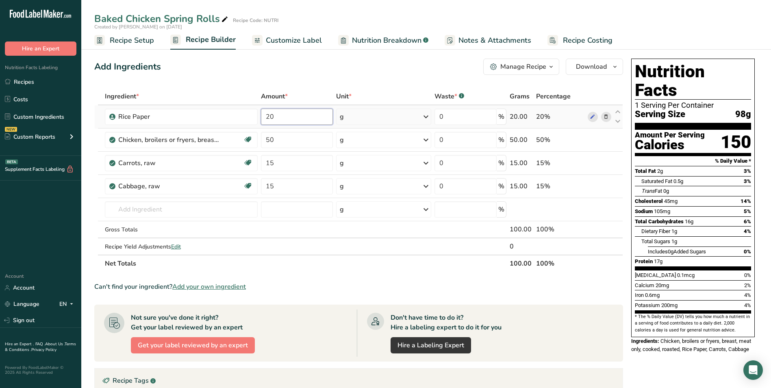
type input "20"
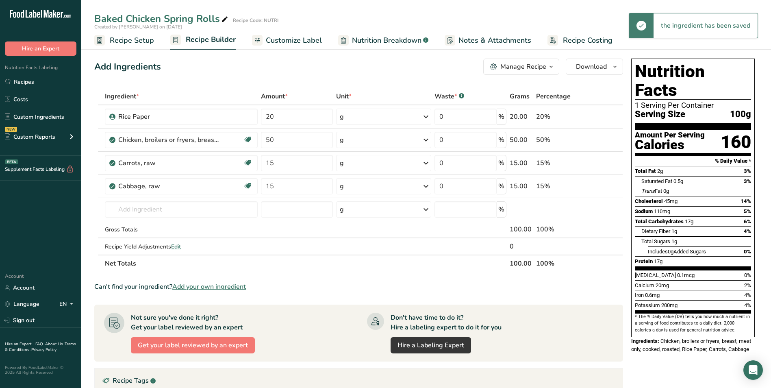
click at [291, 46] on span "Customize Label" at bounding box center [294, 40] width 56 height 11
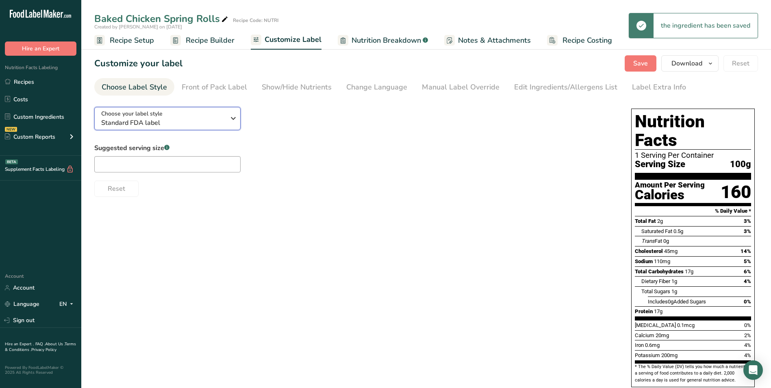
click at [205, 117] on div "Choose your label style Standard FDA label" at bounding box center [163, 118] width 124 height 18
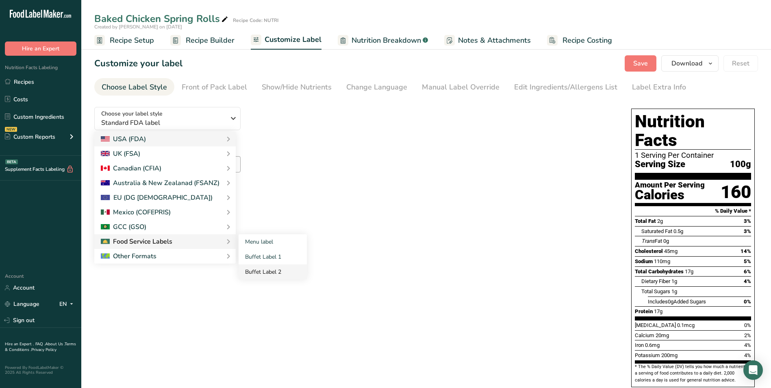
click at [274, 271] on link "Buffet Label 2" at bounding box center [273, 271] width 68 height 15
checkbox input "false"
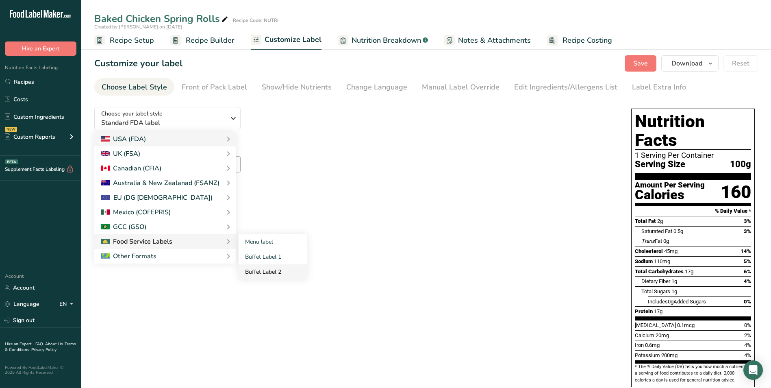
checkbox input "false"
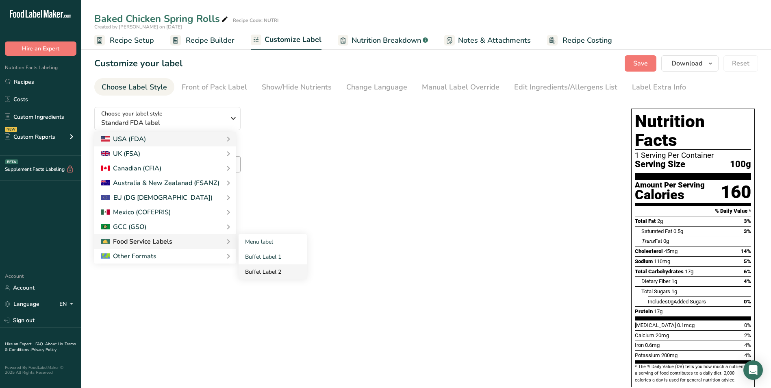
checkbox input "false"
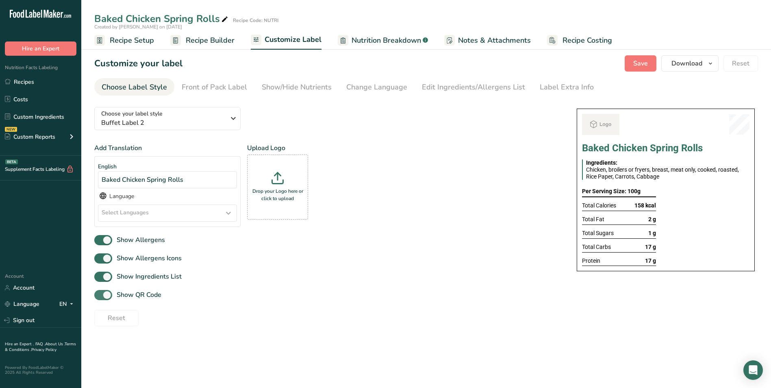
click at [113, 298] on span "Show QR Code" at bounding box center [136, 295] width 49 height 10
click at [100, 298] on input "Show QR Code" at bounding box center [96, 294] width 5 height 5
checkbox input "false"
click at [272, 84] on div "Show/Hide Nutrients" at bounding box center [297, 87] width 70 height 11
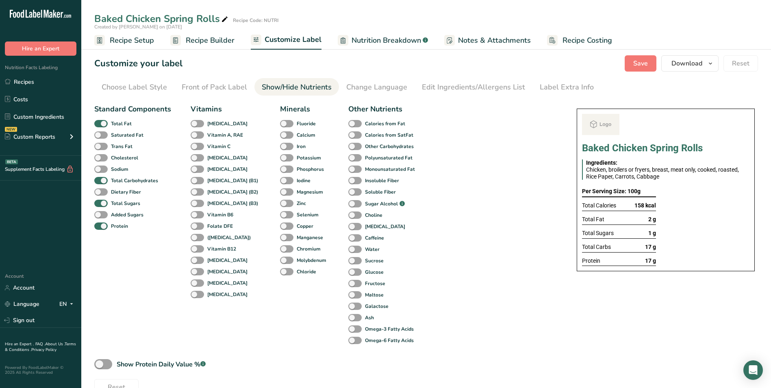
click at [111, 119] on div "Total Fat" at bounding box center [103, 123] width 19 height 11
click at [105, 125] on span at bounding box center [100, 124] width 13 height 8
click at [100, 125] on input "Total Fat" at bounding box center [96, 123] width 5 height 5
checkbox input "false"
click at [104, 198] on div "Total Sugars" at bounding box center [103, 203] width 19 height 11
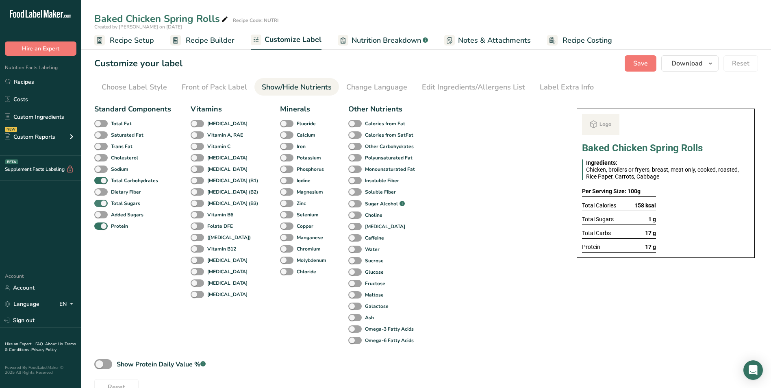
click at [104, 203] on span at bounding box center [100, 204] width 13 height 8
click at [100, 203] on input "Total Sugars" at bounding box center [96, 202] width 5 height 5
checkbox input "false"
click at [551, 87] on div "Label Extra Info" at bounding box center [567, 87] width 54 height 11
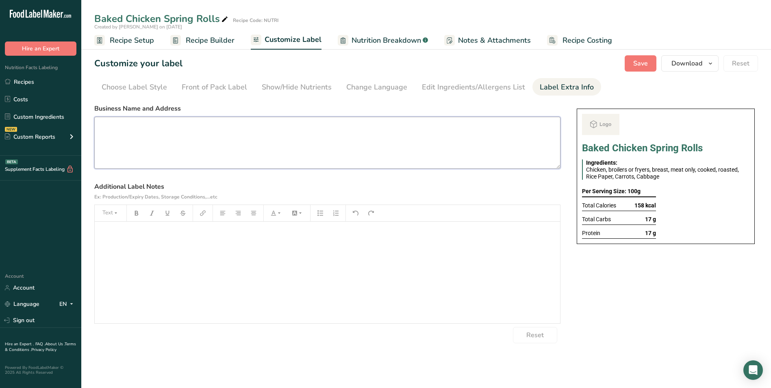
click at [162, 144] on textarea at bounding box center [327, 143] width 466 height 52
paste textarea "BREAKFAST Use By: [DATE] Storage: Keep refrigerated below 5 °C Heating: Reheat …"
click at [111, 128] on textarea "BREAKFAST Use By: [DATE] Storage: Keep refrigerated below 5 °C Heating: Reheat …" at bounding box center [327, 143] width 466 height 52
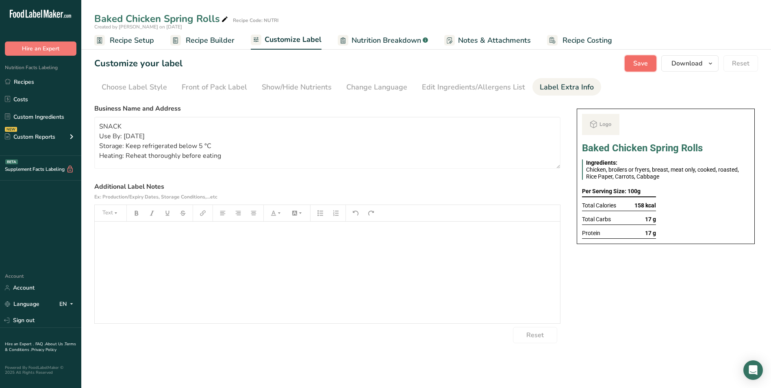
click at [637, 61] on span "Save" at bounding box center [640, 64] width 15 height 10
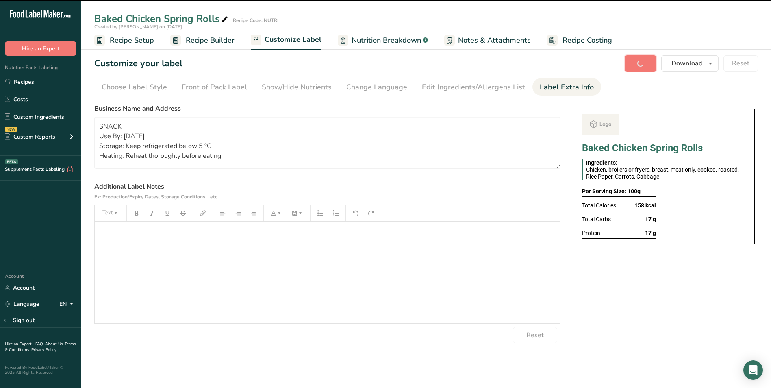
type textarea "SNACK Use By: [DATE] Storage: Keep refrigerated below 5 °C Heating: Reheat thor…"
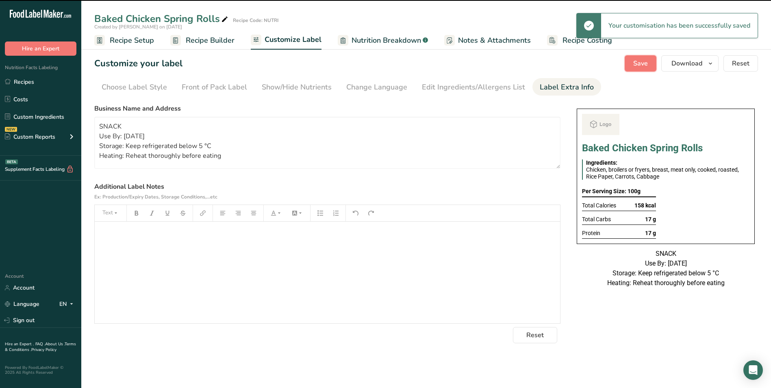
scroll to position [0, 0]
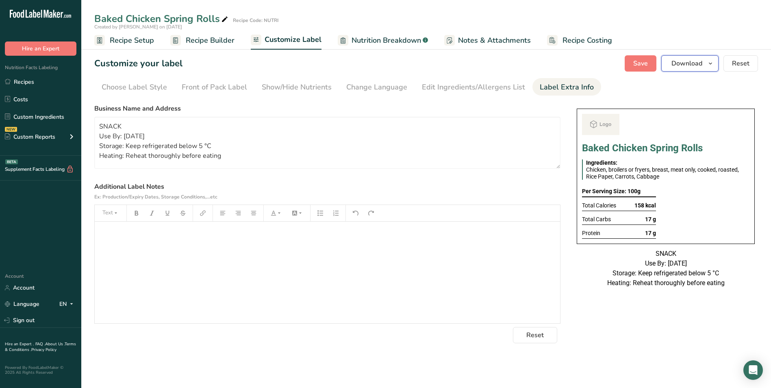
click at [682, 64] on span "Download" at bounding box center [687, 64] width 31 height 10
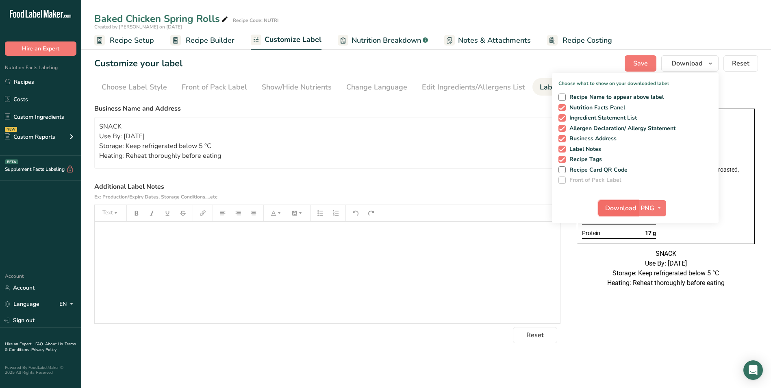
click at [615, 211] on span "Download" at bounding box center [620, 208] width 31 height 10
click at [39, 87] on link "Recipes" at bounding box center [40, 81] width 81 height 15
